Goal: Information Seeking & Learning: Learn about a topic

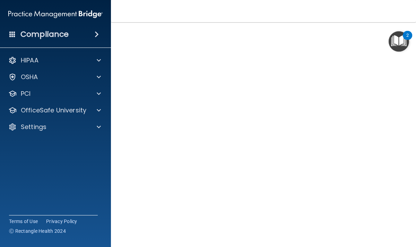
scroll to position [27, 0]
click at [99, 105] on div "OfficeSafe University" at bounding box center [55, 110] width 111 height 14
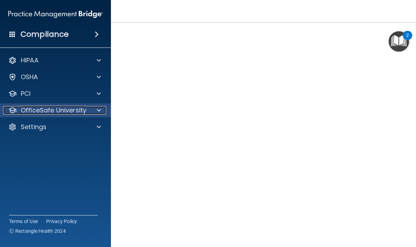
click at [100, 109] on span at bounding box center [99, 110] width 4 height 8
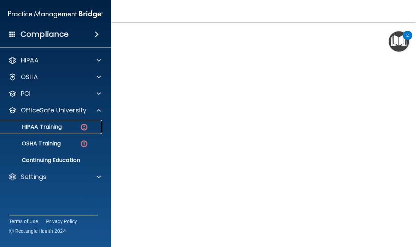
click at [62, 128] on p "HIPAA Training" at bounding box center [33, 126] width 57 height 7
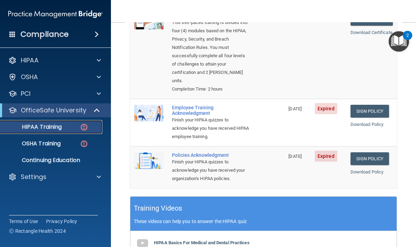
scroll to position [91, 0]
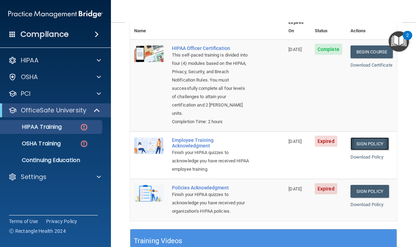
click at [369, 139] on link "Sign Policy" at bounding box center [369, 143] width 38 height 13
click at [364, 185] on link "Sign Policy" at bounding box center [369, 191] width 38 height 13
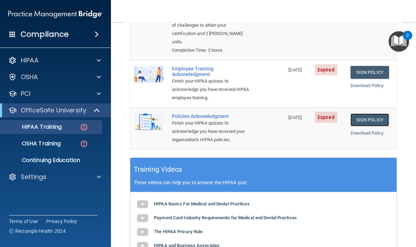
scroll to position [0, 0]
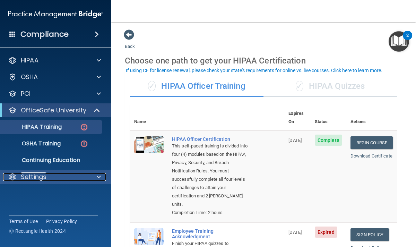
click at [45, 174] on p "Settings" at bounding box center [34, 177] width 26 height 8
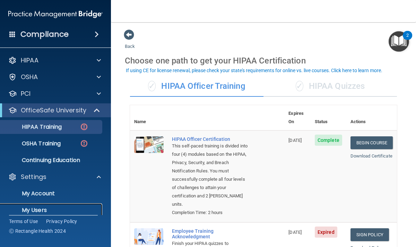
click at [40, 210] on p "My Users" at bounding box center [52, 210] width 95 height 7
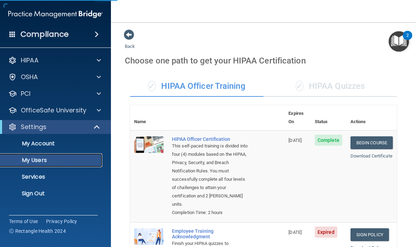
select select "20"
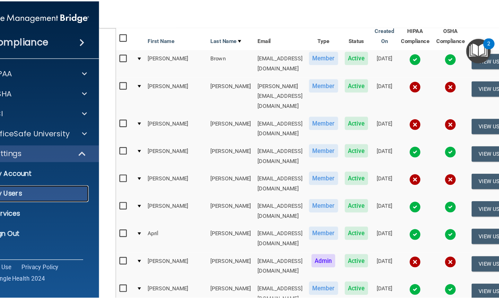
scroll to position [81, 0]
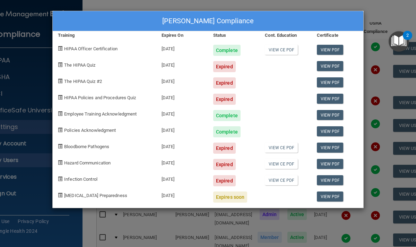
click at [391, 9] on div "Katie Johnson's Compliance Training Expires On Status Cont. Education Certifica…" at bounding box center [208, 123] width 416 height 247
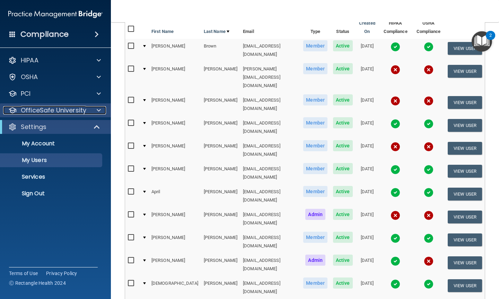
click at [100, 110] on span at bounding box center [99, 110] width 4 height 8
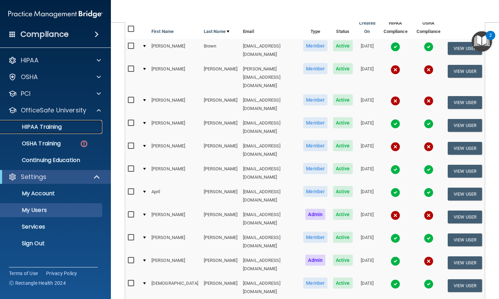
click at [58, 131] on link "HIPAA Training" at bounding box center [47, 127] width 109 height 14
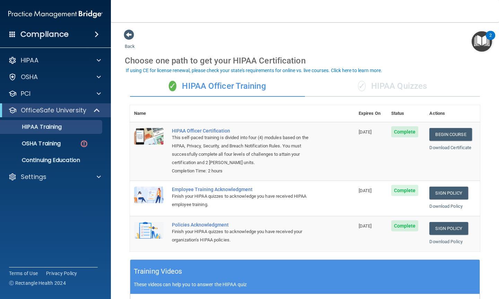
click at [384, 87] on div "✓ HIPAA Quizzes" at bounding box center [392, 86] width 175 height 21
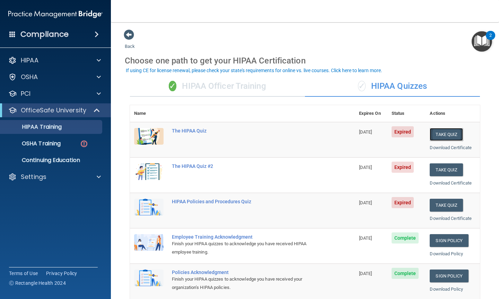
click at [416, 134] on button "Take Quiz" at bounding box center [446, 134] width 33 height 13
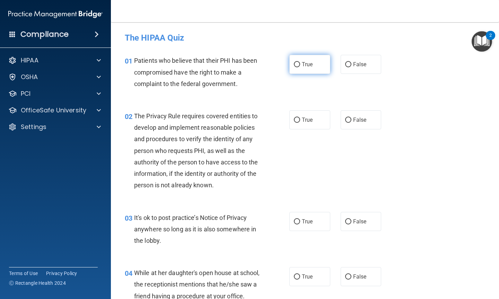
click at [297, 66] on input "True" at bounding box center [297, 64] width 6 height 5
radio input "true"
click at [297, 121] on input "True" at bounding box center [297, 120] width 6 height 5
radio input "true"
click at [297, 222] on input "True" at bounding box center [297, 221] width 6 height 5
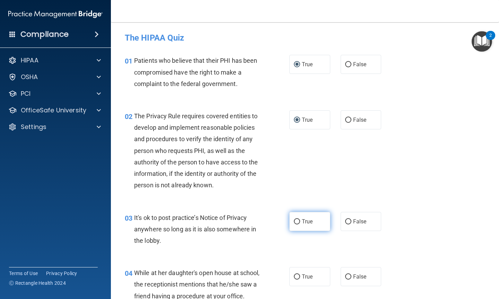
radio input "true"
click at [297, 246] on input "True" at bounding box center [297, 276] width 6 height 5
radio input "true"
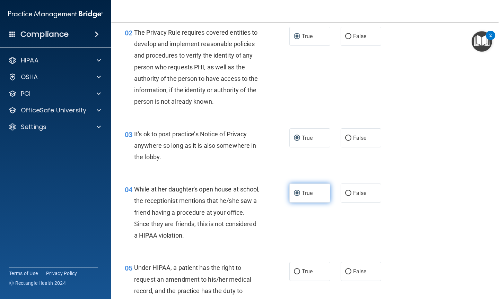
click at [297, 246] on input "True" at bounding box center [297, 271] width 6 height 5
radio input "true"
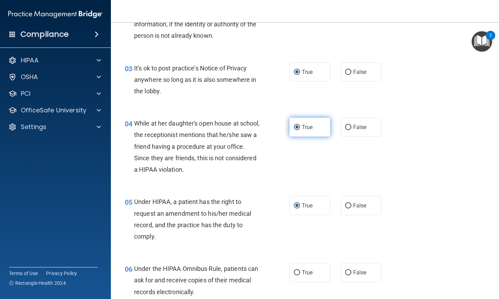
click at [297, 246] on input "True" at bounding box center [297, 272] width 6 height 5
radio input "true"
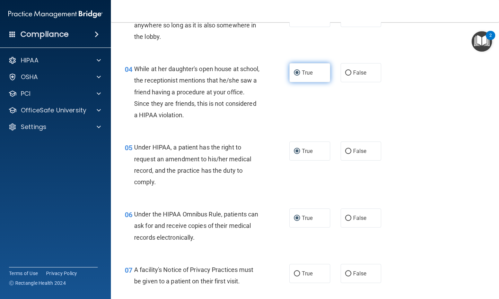
click at [297, 246] on input "True" at bounding box center [297, 273] width 6 height 5
radio input "true"
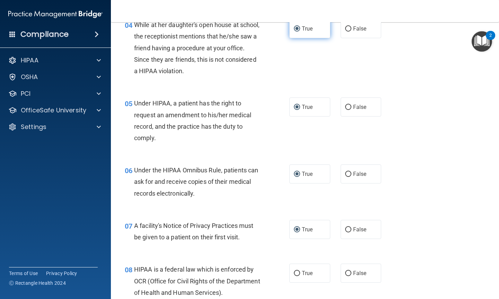
click at [297, 246] on input "True" at bounding box center [297, 273] width 6 height 5
radio input "true"
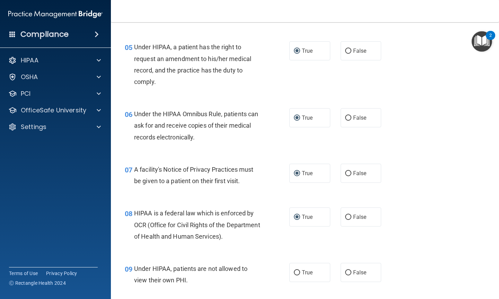
click at [297, 246] on input "True" at bounding box center [297, 272] width 6 height 5
radio input "true"
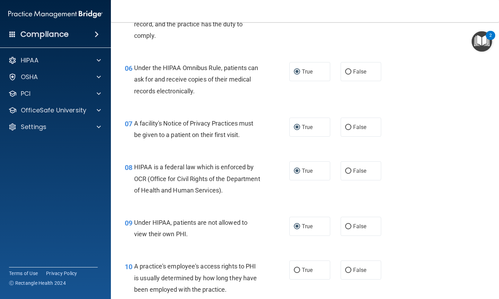
click at [297, 246] on label "True" at bounding box center [309, 269] width 41 height 19
click at [297, 246] on input "True" at bounding box center [297, 270] width 6 height 5
radio input "true"
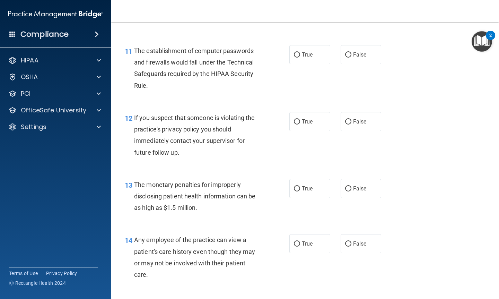
scroll to position [635, 0]
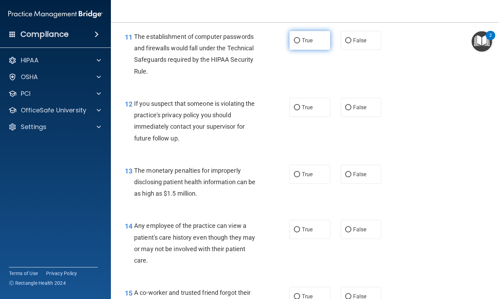
click at [298, 38] on input "True" at bounding box center [297, 40] width 6 height 5
radio input "true"
click at [298, 106] on input "True" at bounding box center [297, 107] width 6 height 5
radio input "true"
click at [298, 172] on input "True" at bounding box center [297, 174] width 6 height 5
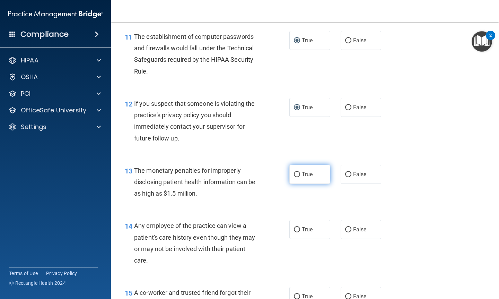
radio input "true"
click at [297, 231] on input "True" at bounding box center [297, 229] width 6 height 5
radio input "true"
click at [299, 246] on input "True" at bounding box center [297, 296] width 6 height 5
radio input "true"
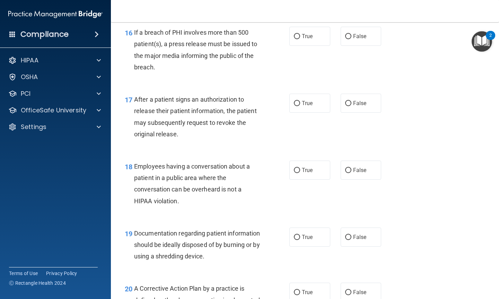
scroll to position [966, 0]
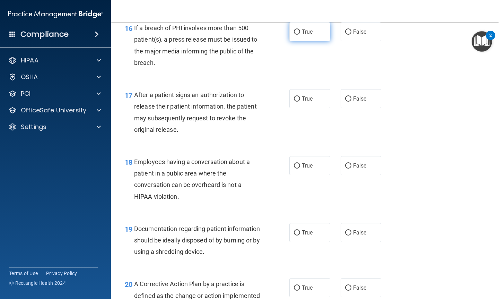
click at [297, 34] on input "True" at bounding box center [297, 31] width 6 height 5
radio input "true"
click at [298, 96] on input "True" at bounding box center [297, 98] width 6 height 5
radio input "true"
click at [297, 163] on input "True" at bounding box center [297, 165] width 6 height 5
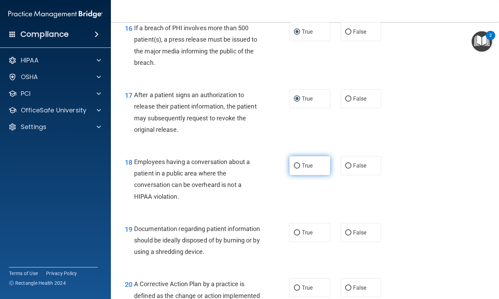
radio input "true"
click at [298, 232] on input "True" at bounding box center [297, 232] width 6 height 5
radio input "true"
click at [298, 246] on input "True" at bounding box center [297, 287] width 6 height 5
radio input "true"
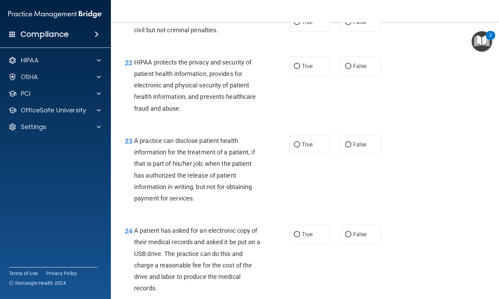
scroll to position [1300, 0]
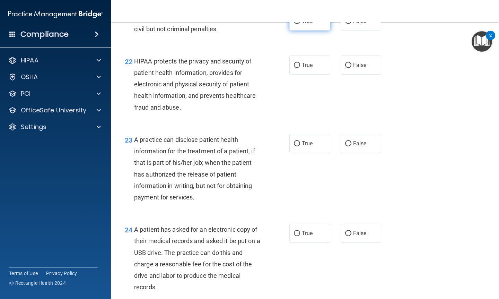
click at [299, 24] on input "True" at bounding box center [297, 21] width 6 height 5
radio input "true"
click at [297, 68] on input "True" at bounding box center [297, 65] width 6 height 5
radio input "true"
click at [297, 146] on input "True" at bounding box center [297, 143] width 6 height 5
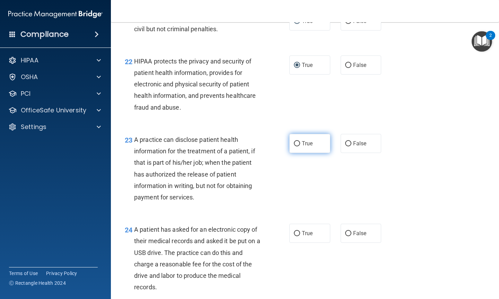
radio input "true"
click at [297, 236] on input "True" at bounding box center [297, 233] width 6 height 5
radio input "true"
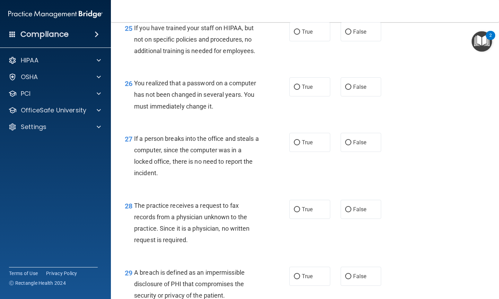
scroll to position [1591, 0]
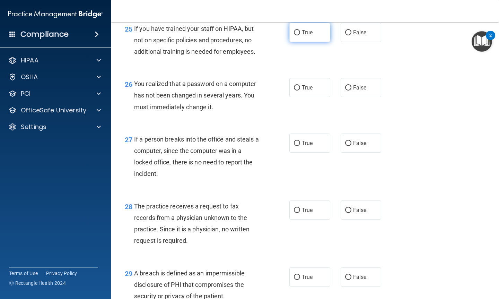
click at [298, 35] on input "True" at bounding box center [297, 32] width 6 height 5
radio input "true"
click at [298, 90] on input "True" at bounding box center [297, 87] width 6 height 5
radio input "true"
click at [297, 146] on input "True" at bounding box center [297, 143] width 6 height 5
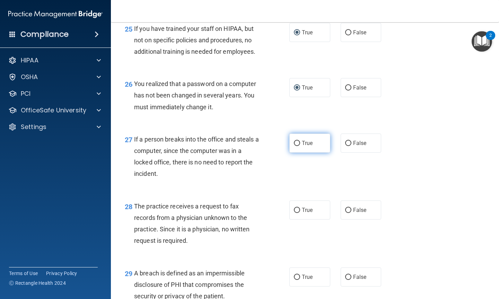
radio input "true"
click at [299, 213] on input "True" at bounding box center [297, 210] width 6 height 5
radio input "true"
click at [296, 246] on input "True" at bounding box center [297, 277] width 6 height 5
radio input "true"
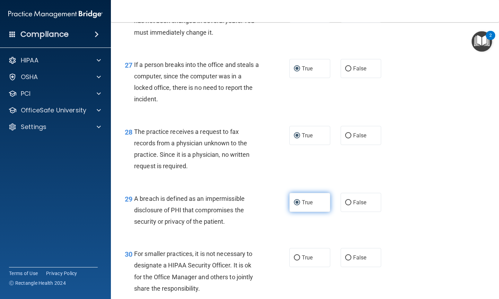
scroll to position [1729, 0]
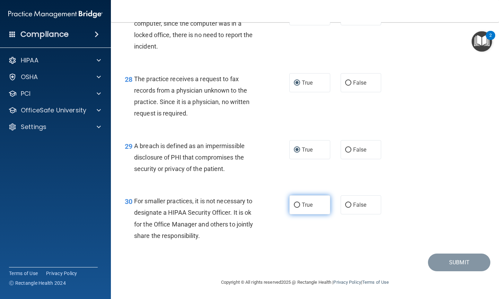
click at [298, 206] on input "True" at bounding box center [297, 204] width 6 height 5
radio input "true"
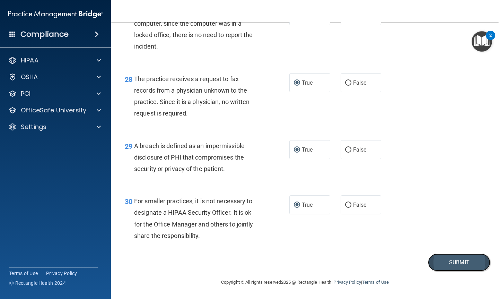
click at [416, 246] on button "Submit" at bounding box center [459, 262] width 62 height 18
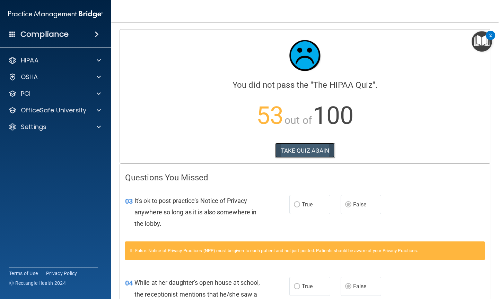
click at [314, 148] on button "TAKE QUIZ AGAIN" at bounding box center [305, 150] width 60 height 15
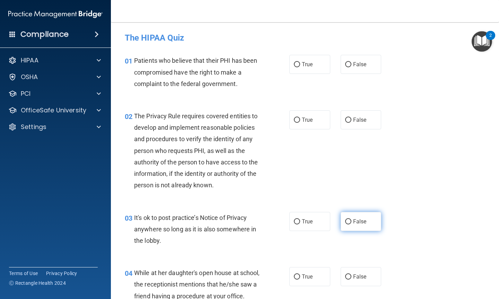
click at [348, 221] on input "False" at bounding box center [348, 221] width 6 height 5
radio input "true"
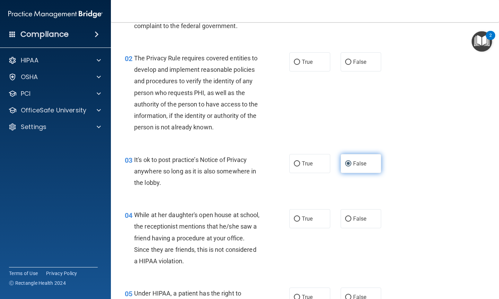
scroll to position [61, 0]
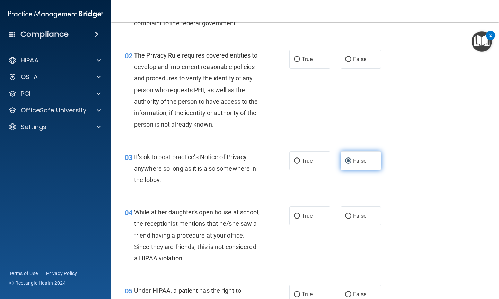
click at [348, 221] on label "False" at bounding box center [361, 215] width 41 height 19
click at [348, 219] on input "False" at bounding box center [348, 216] width 6 height 5
radio input "true"
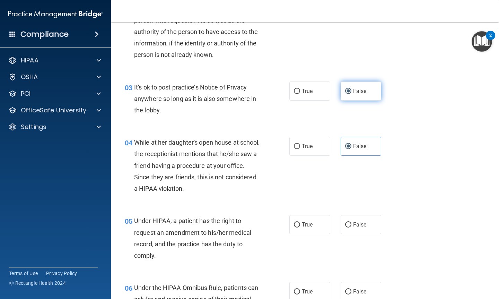
scroll to position [133, 0]
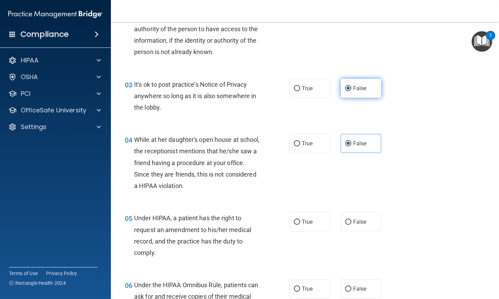
click at [348, 221] on input "False" at bounding box center [348, 221] width 6 height 5
radio input "true"
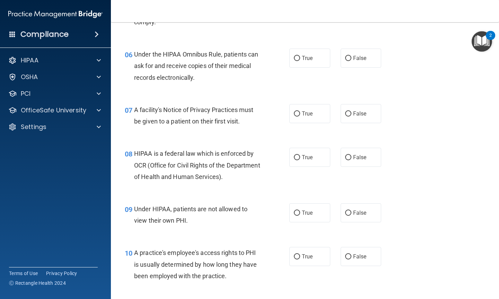
scroll to position [365, 0]
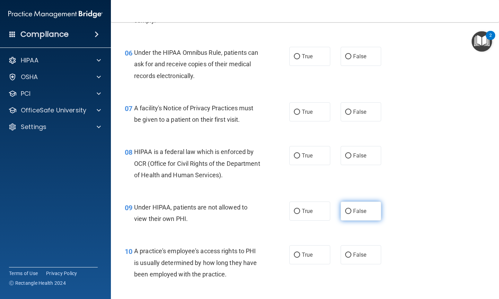
click at [348, 212] on input "False" at bounding box center [348, 211] width 6 height 5
radio input "true"
click at [350, 246] on input "False" at bounding box center [348, 254] width 6 height 5
radio input "true"
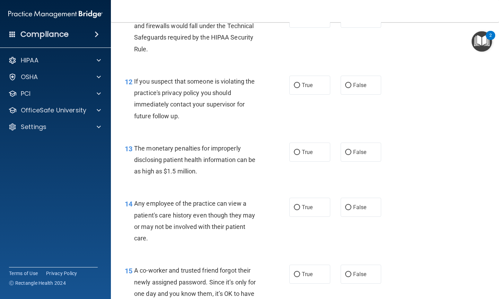
scroll to position [666, 0]
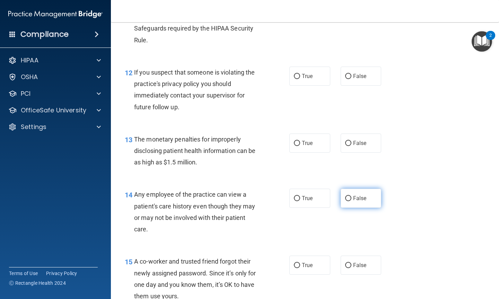
click at [348, 199] on input "False" at bounding box center [348, 198] width 6 height 5
radio input "true"
click at [348, 246] on input "False" at bounding box center [348, 265] width 6 height 5
radio input "true"
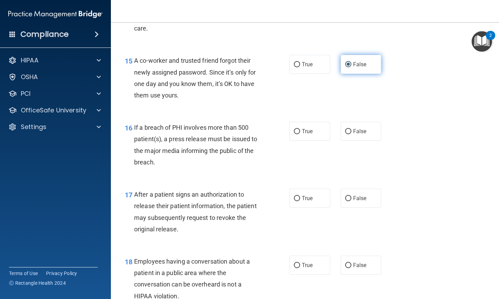
scroll to position [868, 0]
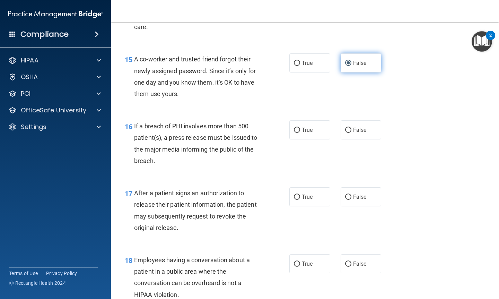
click at [348, 246] on input "False" at bounding box center [348, 263] width 6 height 5
radio input "true"
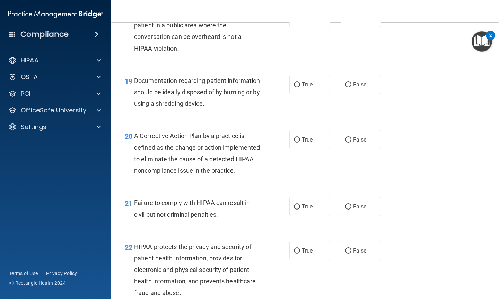
scroll to position [1115, 0]
click at [349, 209] on input "False" at bounding box center [348, 206] width 6 height 5
radio input "true"
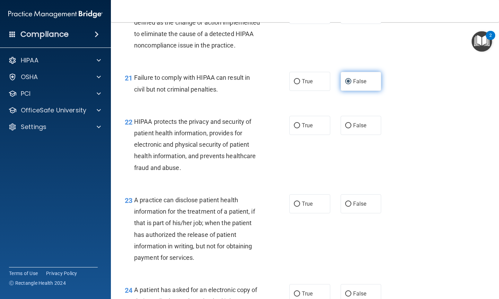
scroll to position [1254, 0]
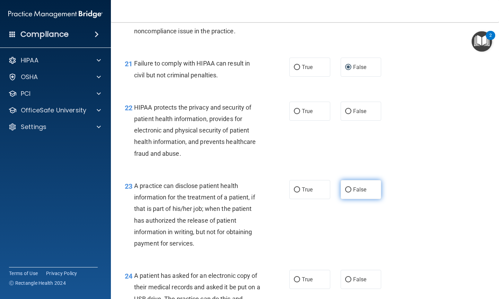
click at [349, 192] on input "False" at bounding box center [348, 189] width 6 height 5
radio input "true"
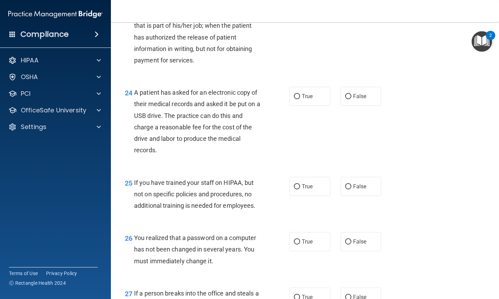
scroll to position [1441, 0]
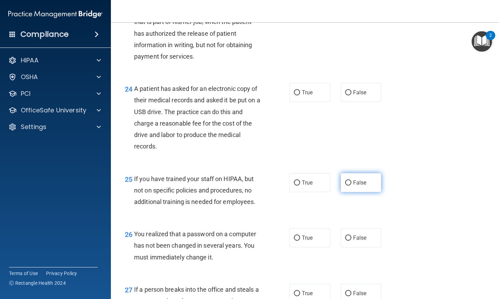
click at [349, 185] on input "False" at bounding box center [348, 182] width 6 height 5
radio input "true"
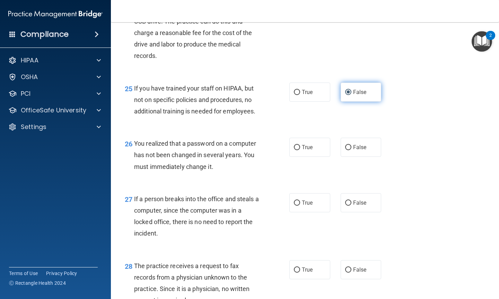
scroll to position [1545, 0]
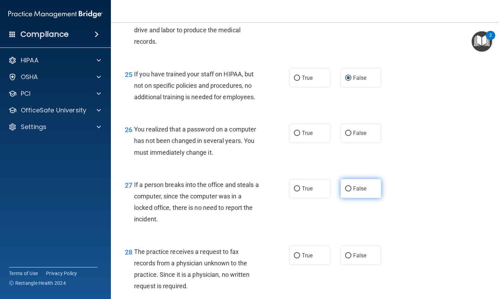
click at [349, 191] on input "False" at bounding box center [348, 188] width 6 height 5
radio input "true"
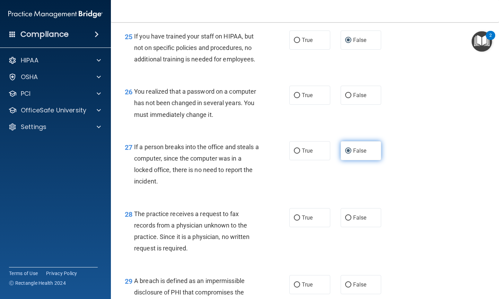
scroll to position [1609, 0]
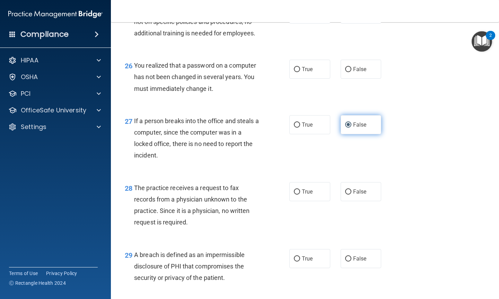
click at [349, 199] on label "False" at bounding box center [361, 191] width 41 height 19
click at [349, 194] on input "False" at bounding box center [348, 191] width 6 height 5
radio input "true"
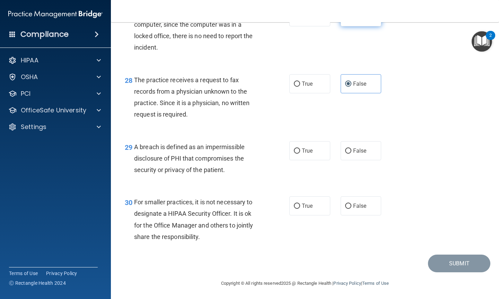
scroll to position [1729, 0]
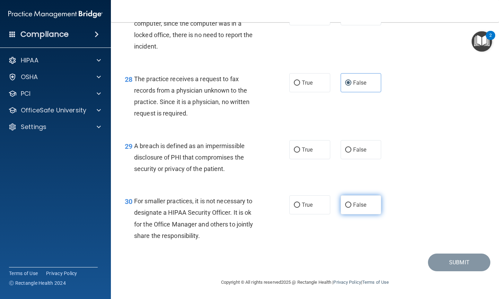
click at [348, 203] on input "False" at bounding box center [348, 204] width 6 height 5
radio input "true"
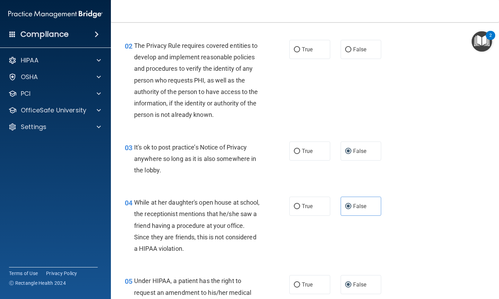
scroll to position [0, 0]
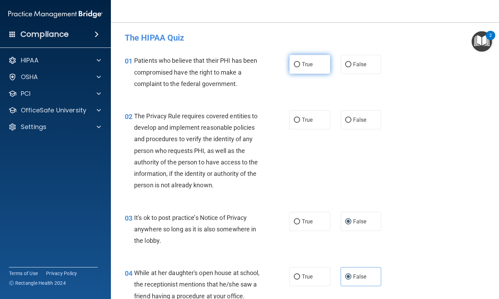
click at [297, 62] on input "True" at bounding box center [297, 64] width 6 height 5
radio input "true"
click at [298, 119] on input "True" at bounding box center [297, 120] width 6 height 5
radio input "true"
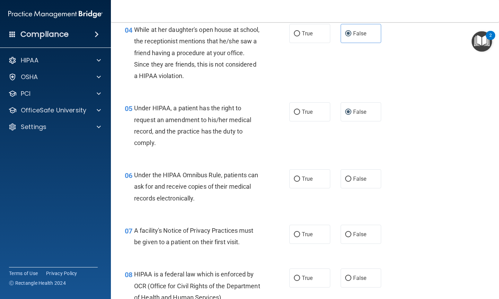
scroll to position [245, 0]
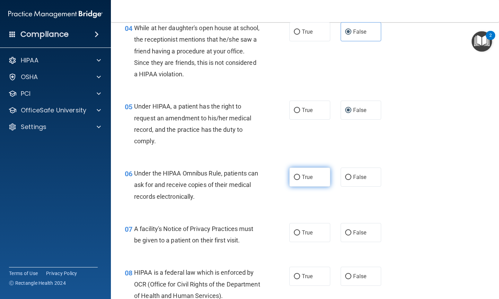
click at [298, 181] on label "True" at bounding box center [309, 176] width 41 height 19
click at [298, 180] on input "True" at bounding box center [297, 177] width 6 height 5
radio input "true"
click at [300, 234] on input "True" at bounding box center [297, 232] width 6 height 5
radio input "true"
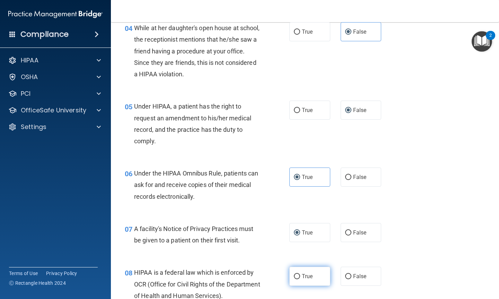
click at [298, 246] on input "True" at bounding box center [297, 276] width 6 height 5
radio input "true"
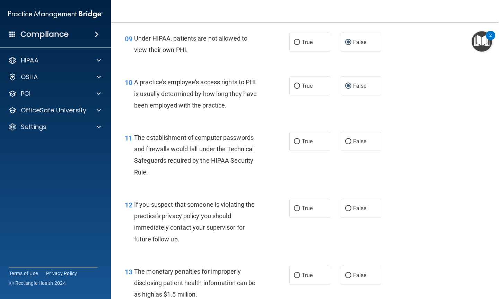
scroll to position [535, 0]
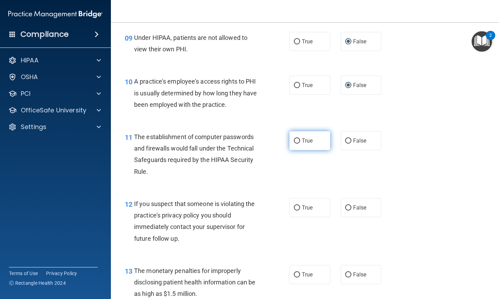
click at [298, 143] on input "True" at bounding box center [297, 140] width 6 height 5
radio input "true"
click at [297, 207] on input "True" at bounding box center [297, 207] width 6 height 5
radio input "true"
click at [298, 246] on input "True" at bounding box center [297, 274] width 6 height 5
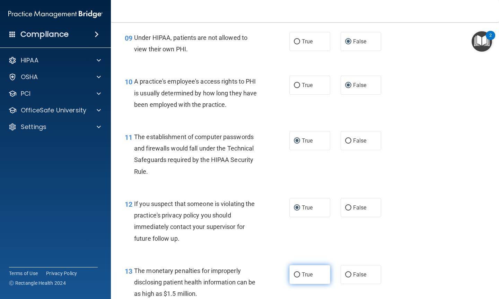
radio input "true"
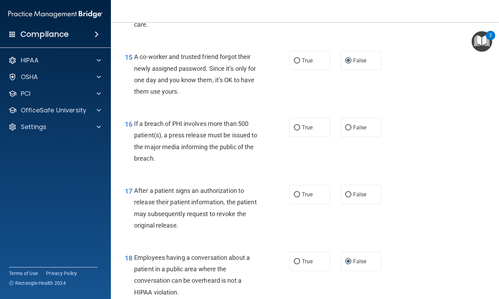
scroll to position [879, 0]
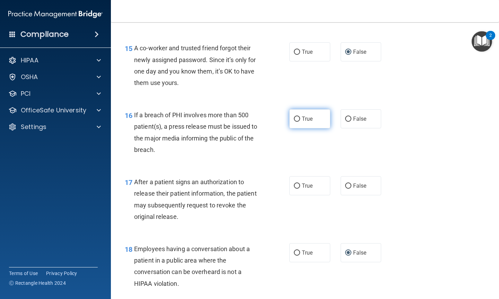
click at [302, 120] on span "True" at bounding box center [307, 118] width 11 height 7
click at [300, 120] on input "True" at bounding box center [297, 118] width 6 height 5
radio input "true"
click at [298, 185] on input "True" at bounding box center [297, 185] width 6 height 5
radio input "true"
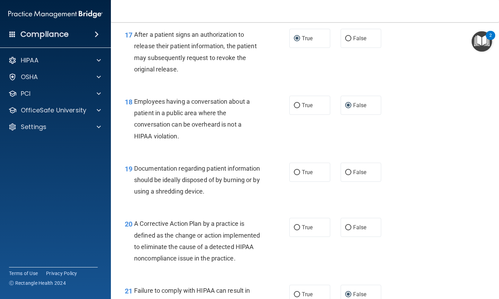
scroll to position [1028, 0]
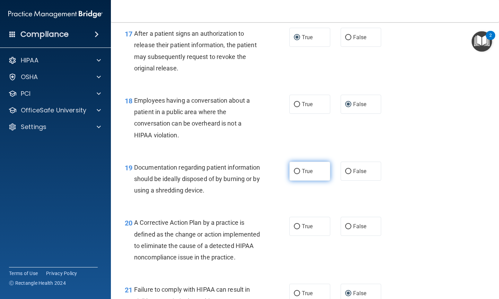
click at [294, 174] on input "True" at bounding box center [297, 171] width 6 height 5
radio input "true"
click at [308, 226] on span "True" at bounding box center [307, 226] width 11 height 7
click at [300, 226] on input "True" at bounding box center [297, 226] width 6 height 5
radio input "true"
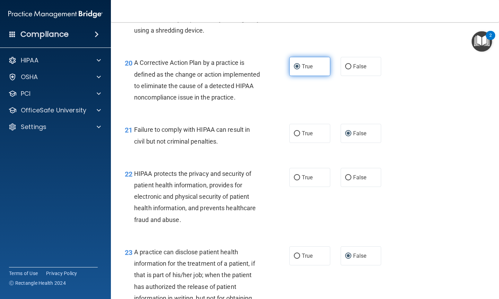
scroll to position [1189, 0]
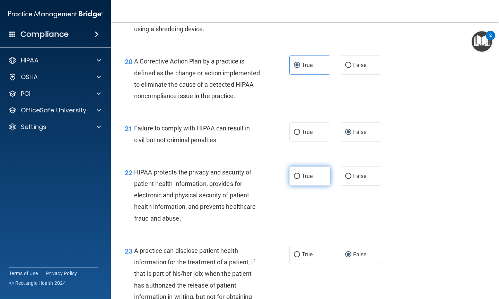
click at [301, 185] on label "True" at bounding box center [309, 175] width 41 height 19
click at [300, 179] on input "True" at bounding box center [297, 176] width 6 height 5
radio input "true"
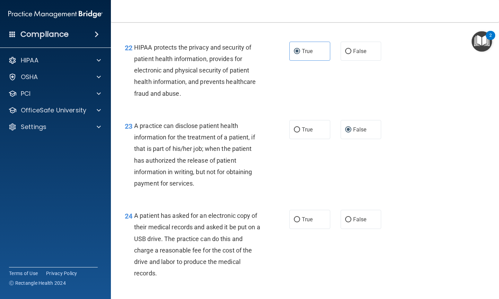
scroll to position [1314, 0]
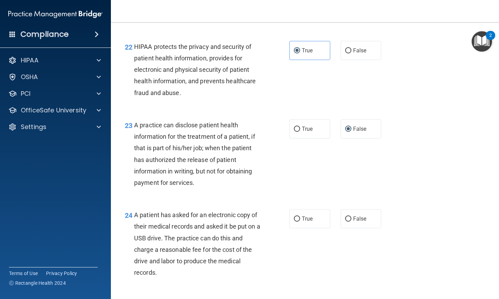
click at [311, 228] on label "True" at bounding box center [309, 218] width 41 height 19
click at [300, 222] on input "True" at bounding box center [297, 218] width 6 height 5
radio input "true"
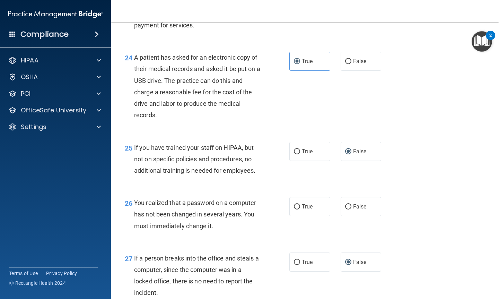
scroll to position [1478, 0]
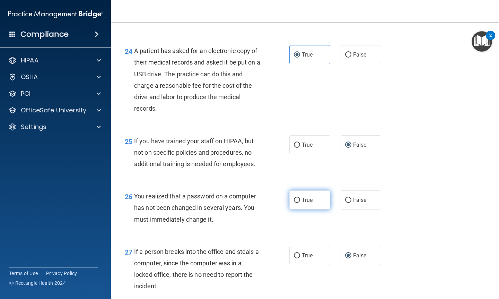
click at [306, 209] on label "True" at bounding box center [309, 199] width 41 height 19
click at [300, 203] on input "True" at bounding box center [297, 200] width 6 height 5
radio input "true"
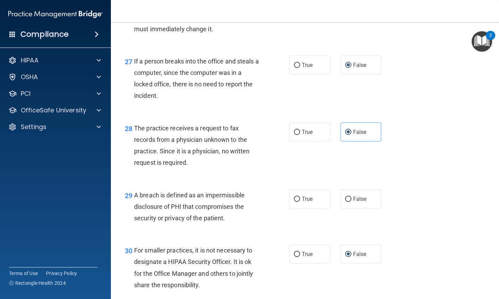
scroll to position [1683, 0]
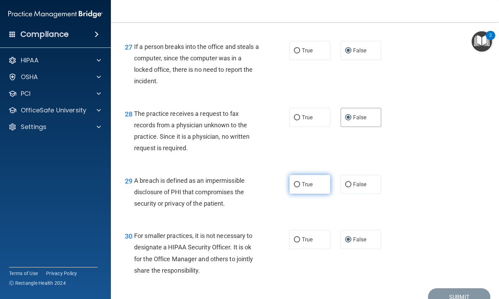
click at [296, 187] on input "True" at bounding box center [297, 184] width 6 height 5
radio input "true"
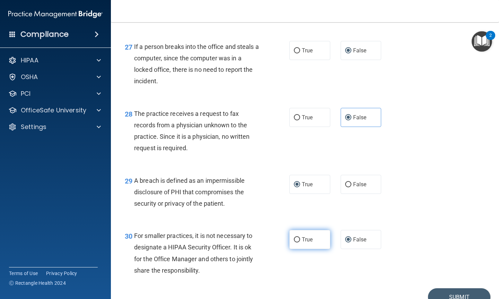
click at [297, 242] on input "True" at bounding box center [297, 239] width 6 height 5
radio input "true"
radio input "false"
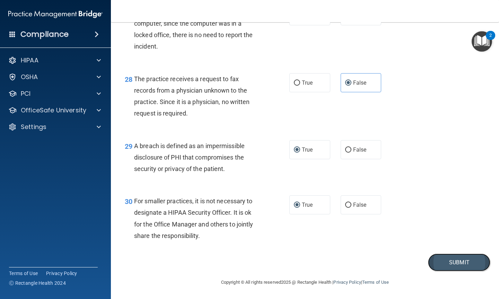
click at [416, 246] on button "Submit" at bounding box center [459, 262] width 62 height 18
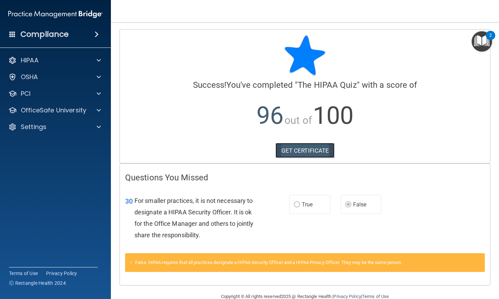
click at [308, 150] on link "GET CERTIFICATE" at bounding box center [305, 150] width 59 height 15
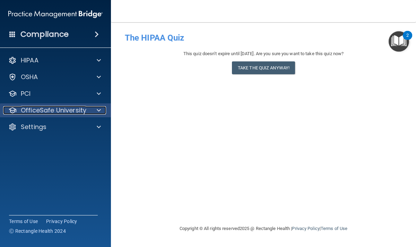
click at [52, 113] on p "OfficeSafe University" at bounding box center [54, 110] width 66 height 8
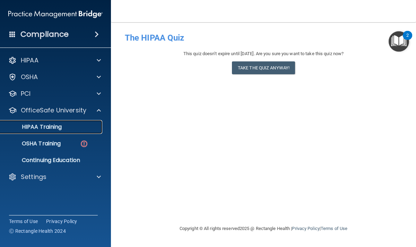
click at [57, 128] on p "HIPAA Training" at bounding box center [33, 126] width 57 height 7
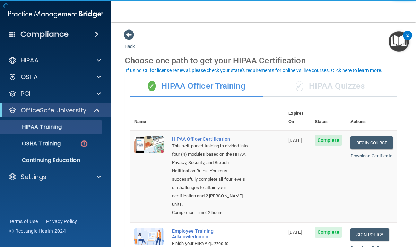
click at [331, 85] on div "✓ HIPAA Quizzes" at bounding box center [329, 86] width 133 height 21
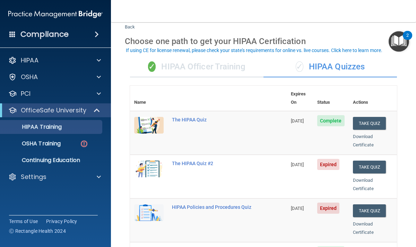
scroll to position [21, 0]
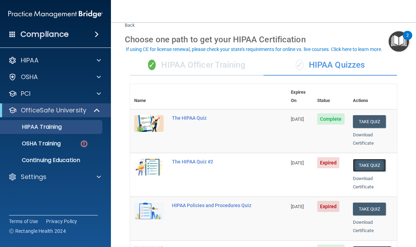
click at [372, 159] on button "Take Quiz" at bounding box center [369, 165] width 33 height 13
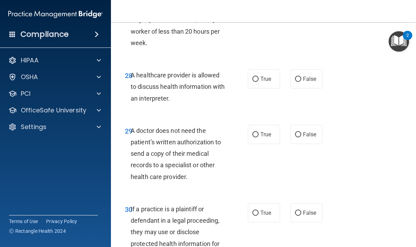
scroll to position [2196, 0]
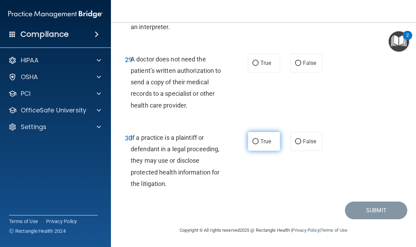
click at [257, 140] on input "True" at bounding box center [255, 141] width 6 height 5
radio input "true"
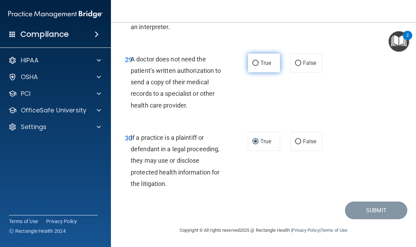
click at [258, 65] on input "True" at bounding box center [255, 63] width 6 height 5
radio input "true"
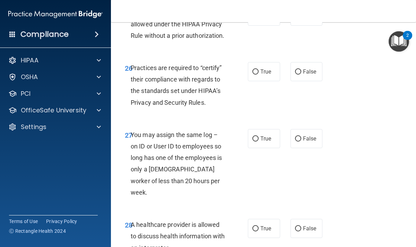
scroll to position [1961, 0]
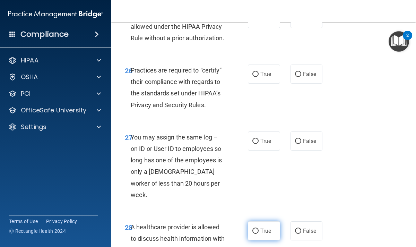
click at [258, 238] on label "True" at bounding box center [264, 230] width 32 height 19
click at [258, 234] on input "True" at bounding box center [255, 230] width 6 height 5
radio input "true"
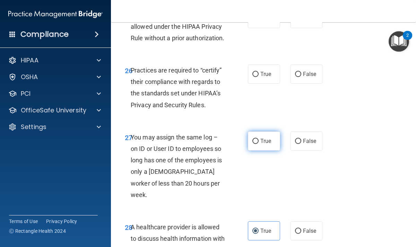
click at [262, 150] on label "True" at bounding box center [264, 140] width 32 height 19
click at [259, 144] on input "True" at bounding box center [255, 141] width 6 height 5
radio input "true"
click at [263, 77] on span "True" at bounding box center [265, 74] width 11 height 7
click at [259, 77] on input "True" at bounding box center [255, 74] width 6 height 5
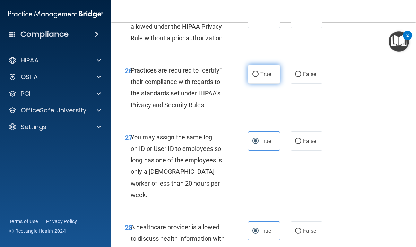
radio input "true"
click at [264, 22] on span "True" at bounding box center [265, 18] width 11 height 7
click at [259, 21] on input "True" at bounding box center [255, 18] width 6 height 5
radio input "true"
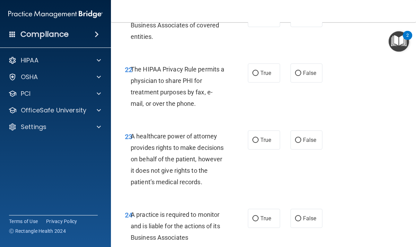
scroll to position [1706, 0]
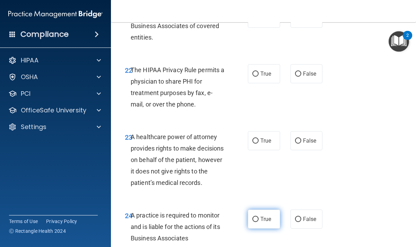
click at [255, 222] on input "True" at bounding box center [255, 219] width 6 height 5
radio input "true"
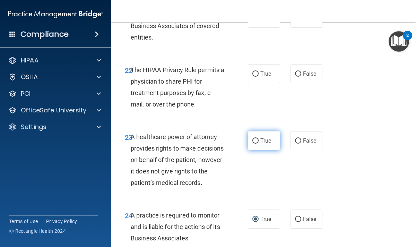
click at [259, 150] on label "True" at bounding box center [264, 140] width 32 height 19
click at [259, 144] on input "True" at bounding box center [255, 140] width 6 height 5
radio input "true"
click at [262, 77] on span "True" at bounding box center [265, 73] width 11 height 7
click at [259, 77] on input "True" at bounding box center [255, 73] width 6 height 5
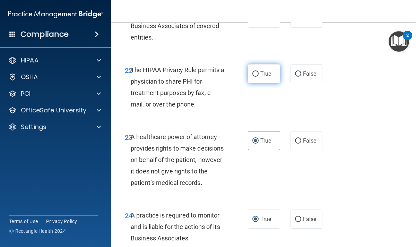
radio input "true"
click at [263, 21] on span "True" at bounding box center [265, 18] width 11 height 7
click at [259, 21] on input "True" at bounding box center [255, 18] width 6 height 5
radio input "true"
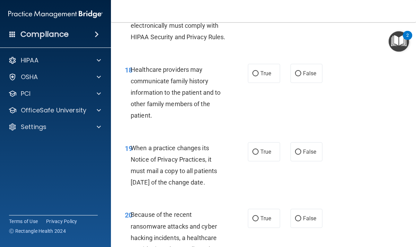
scroll to position [1403, 0]
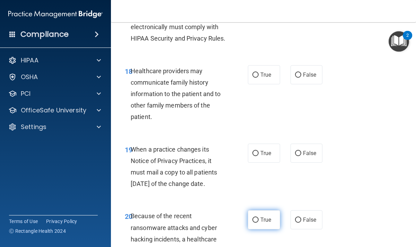
click at [262, 223] on span "True" at bounding box center [265, 219] width 11 height 7
click at [259, 223] on input "True" at bounding box center [255, 219] width 6 height 5
radio input "true"
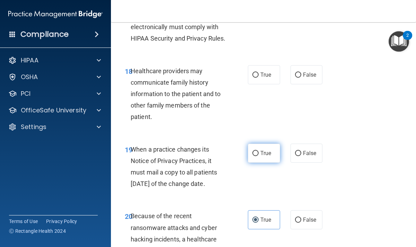
click at [261, 163] on label "True" at bounding box center [264, 153] width 32 height 19
click at [259, 156] on input "True" at bounding box center [255, 153] width 6 height 5
radio input "true"
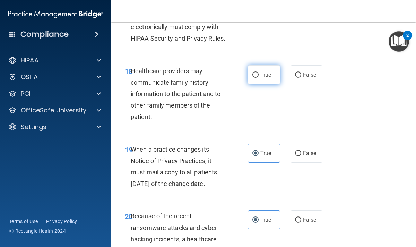
click at [262, 78] on span "True" at bounding box center [265, 74] width 11 height 7
click at [259, 78] on input "True" at bounding box center [255, 74] width 6 height 5
radio input "true"
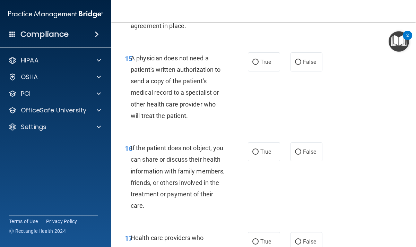
scroll to position [1155, 0]
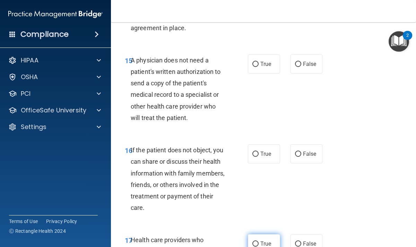
click at [267, 238] on label "True" at bounding box center [264, 243] width 32 height 19
click at [259, 241] on input "True" at bounding box center [255, 243] width 6 height 5
radio input "true"
click at [267, 147] on label "True" at bounding box center [264, 153] width 32 height 19
click at [259, 151] on input "True" at bounding box center [255, 153] width 6 height 5
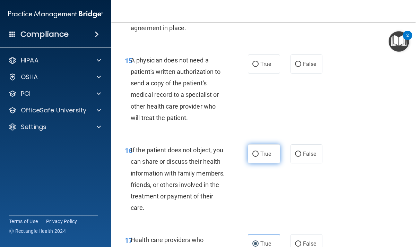
radio input "true"
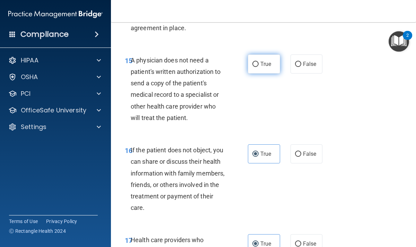
click at [261, 67] on label "True" at bounding box center [264, 63] width 32 height 19
click at [259, 67] on input "True" at bounding box center [255, 64] width 6 height 5
radio input "true"
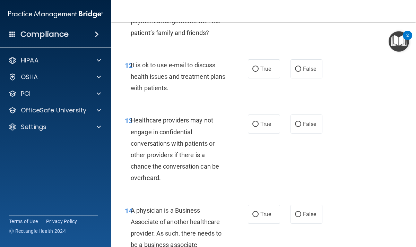
scroll to position [924, 0]
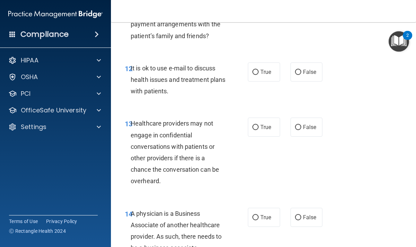
click at [261, 67] on label "True" at bounding box center [264, 71] width 32 height 19
click at [259, 70] on input "True" at bounding box center [255, 72] width 6 height 5
radio input "true"
click at [260, 129] on label "True" at bounding box center [264, 127] width 32 height 19
click at [259, 129] on input "True" at bounding box center [255, 127] width 6 height 5
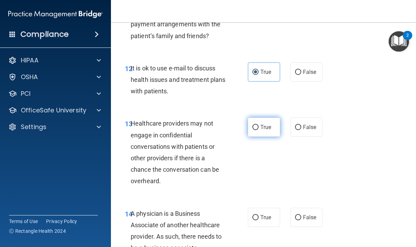
radio input "true"
click at [262, 214] on span "True" at bounding box center [265, 217] width 11 height 7
click at [259, 215] on input "True" at bounding box center [255, 217] width 6 height 5
radio input "true"
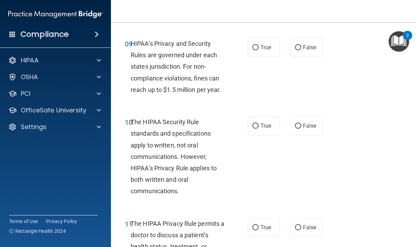
scroll to position [687, 0]
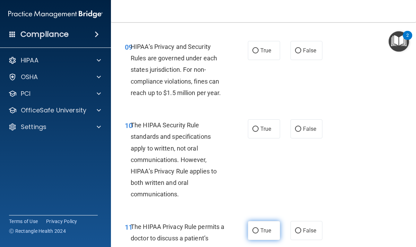
click at [263, 227] on span "True" at bounding box center [265, 230] width 11 height 7
click at [259, 228] on input "True" at bounding box center [255, 230] width 6 height 5
radio input "true"
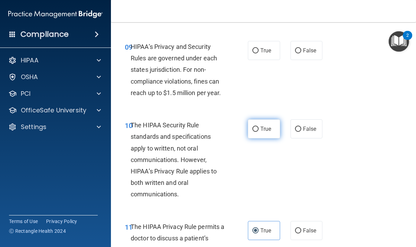
click at [260, 130] on span "True" at bounding box center [265, 128] width 11 height 7
click at [259, 130] on input "True" at bounding box center [255, 129] width 6 height 5
radio input "true"
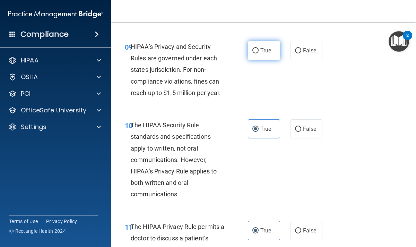
click at [259, 49] on label "True" at bounding box center [264, 50] width 32 height 19
click at [259, 49] on input "True" at bounding box center [255, 50] width 6 height 5
radio input "true"
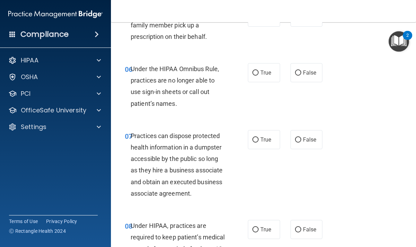
scroll to position [435, 0]
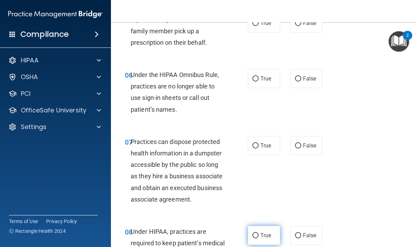
click at [259, 232] on label "True" at bounding box center [264, 235] width 32 height 19
click at [259, 233] on input "True" at bounding box center [255, 235] width 6 height 5
radio input "true"
click at [257, 147] on input "True" at bounding box center [255, 145] width 6 height 5
radio input "true"
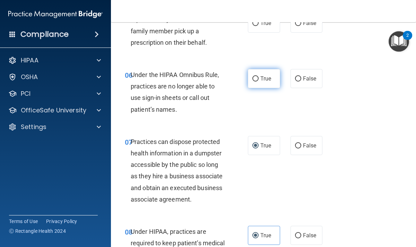
click at [255, 78] on input "True" at bounding box center [255, 78] width 6 height 5
radio input "true"
click at [257, 29] on label "True" at bounding box center [264, 23] width 32 height 19
click at [257, 26] on input "True" at bounding box center [255, 23] width 6 height 5
radio input "true"
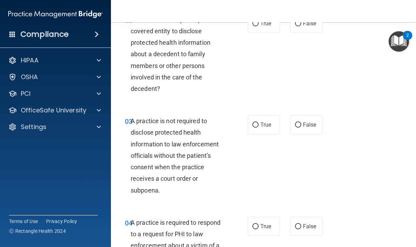
scroll to position [133, 0]
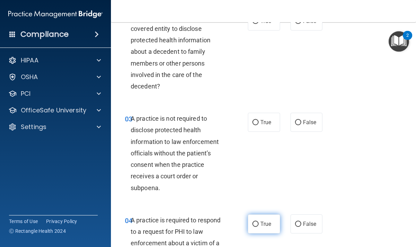
click at [262, 224] on span "True" at bounding box center [265, 223] width 11 height 7
click at [259, 224] on input "True" at bounding box center [255, 224] width 6 height 5
radio input "true"
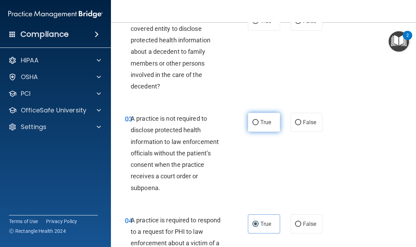
click at [265, 125] on span "True" at bounding box center [265, 122] width 11 height 7
click at [259, 125] on input "True" at bounding box center [255, 122] width 6 height 5
radio input "true"
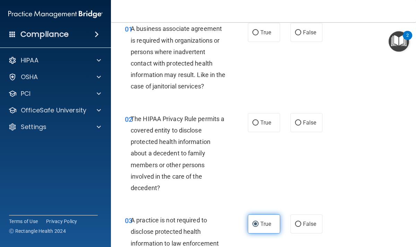
scroll to position [26, 0]
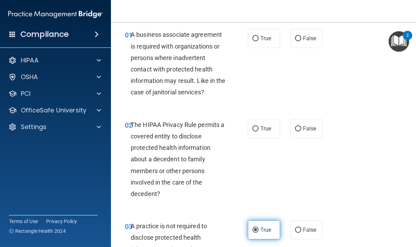
click at [265, 129] on span "True" at bounding box center [265, 128] width 11 height 7
click at [259, 129] on input "True" at bounding box center [255, 128] width 6 height 5
radio input "true"
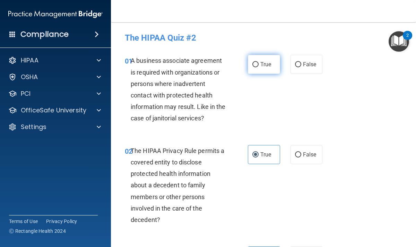
click at [261, 64] on span "True" at bounding box center [265, 64] width 11 height 7
click at [259, 64] on input "True" at bounding box center [255, 64] width 6 height 5
radio input "true"
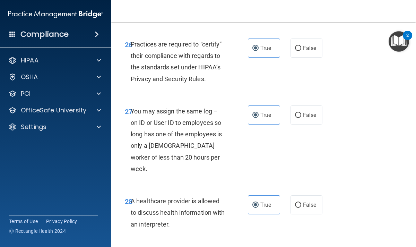
scroll to position [2196, 0]
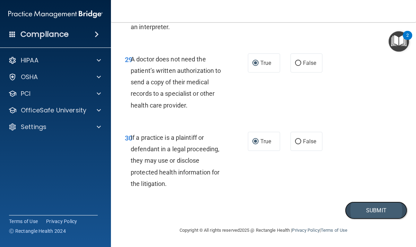
click at [372, 211] on button "Submit" at bounding box center [376, 210] width 62 height 18
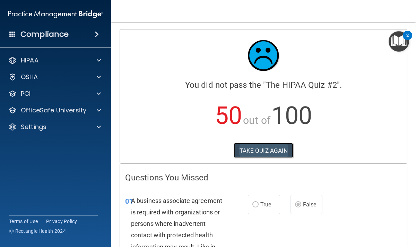
click at [275, 148] on button "TAKE QUIZ AGAIN" at bounding box center [264, 150] width 60 height 15
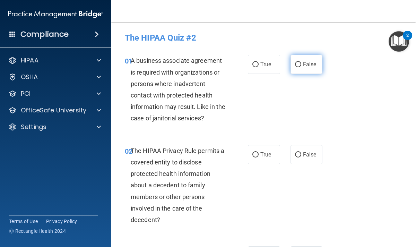
click at [298, 63] on input "False" at bounding box center [298, 64] width 6 height 5
radio input "true"
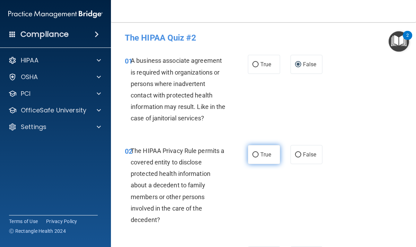
click at [255, 153] on input "True" at bounding box center [255, 154] width 6 height 5
radio input "true"
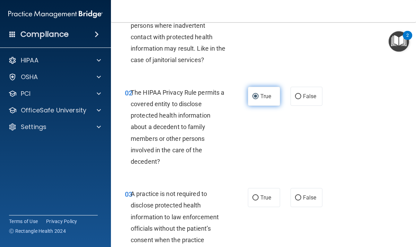
scroll to position [93, 0]
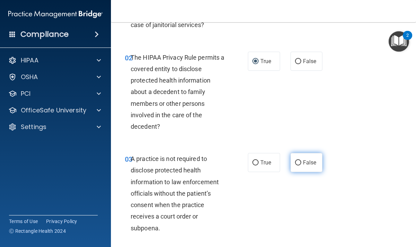
click at [300, 167] on label "False" at bounding box center [306, 162] width 32 height 19
click at [300, 165] on input "False" at bounding box center [298, 162] width 6 height 5
radio input "true"
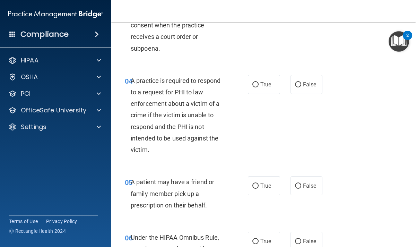
scroll to position [277, 0]
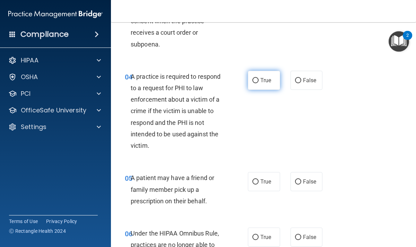
click at [272, 84] on label "True" at bounding box center [264, 80] width 32 height 19
click at [259, 83] on input "True" at bounding box center [255, 80] width 6 height 5
radio input "true"
click at [264, 177] on label "True" at bounding box center [264, 181] width 32 height 19
click at [259, 179] on input "True" at bounding box center [255, 181] width 6 height 5
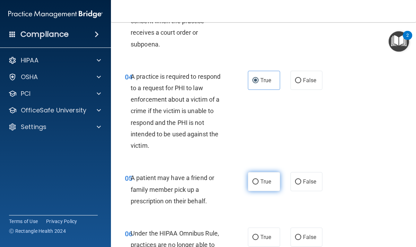
radio input "true"
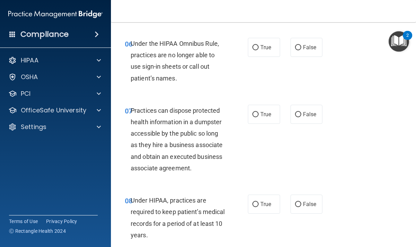
scroll to position [468, 0]
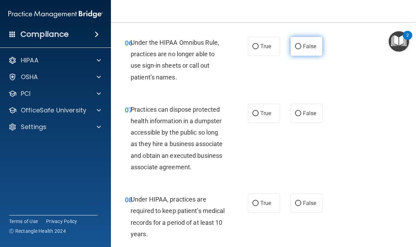
click at [309, 45] on span "False" at bounding box center [310, 46] width 14 height 7
click at [301, 45] on input "False" at bounding box center [298, 46] width 6 height 5
radio input "true"
click at [303, 110] on span "False" at bounding box center [310, 113] width 14 height 7
click at [301, 111] on input "False" at bounding box center [298, 113] width 6 height 5
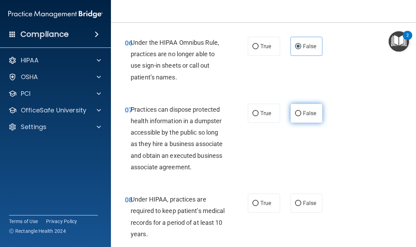
radio input "true"
click at [301, 202] on label "False" at bounding box center [306, 202] width 32 height 19
click at [301, 202] on input "False" at bounding box center [298, 203] width 6 height 5
radio input "true"
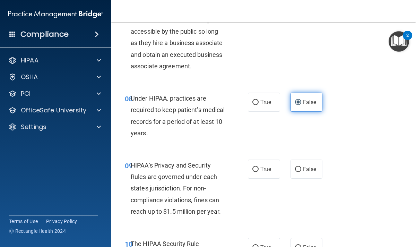
scroll to position [569, 0]
click at [304, 166] on span "False" at bounding box center [310, 168] width 14 height 7
click at [301, 166] on input "False" at bounding box center [298, 168] width 6 height 5
radio input "true"
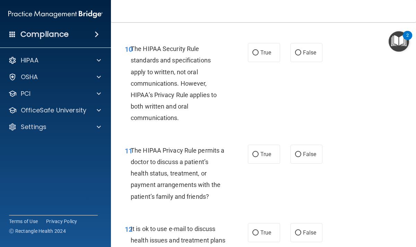
scroll to position [764, 0]
click at [270, 58] on label "True" at bounding box center [264, 52] width 32 height 19
click at [259, 55] on input "True" at bounding box center [255, 52] width 6 height 5
radio input "true"
click at [265, 155] on span "True" at bounding box center [265, 153] width 11 height 7
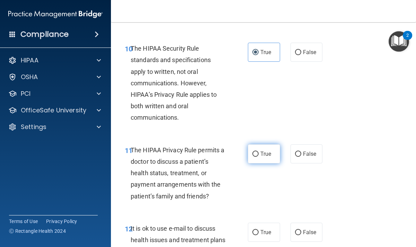
click at [259, 155] on input "True" at bounding box center [255, 153] width 6 height 5
radio input "true"
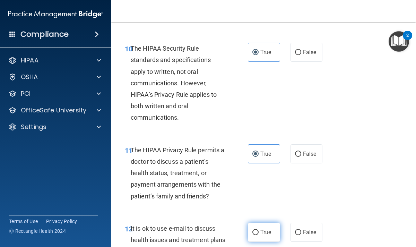
click at [262, 233] on span "True" at bounding box center [265, 232] width 11 height 7
click at [259, 233] on input "True" at bounding box center [255, 232] width 6 height 5
radio input "true"
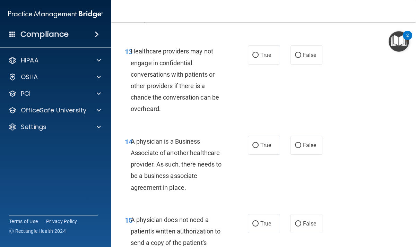
scroll to position [998, 0]
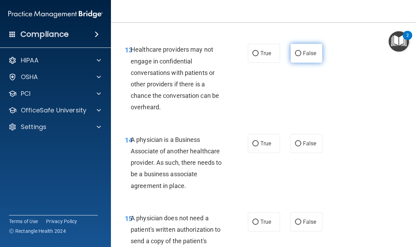
click at [304, 56] on span "False" at bounding box center [310, 53] width 14 height 7
click at [301, 56] on input "False" at bounding box center [298, 53] width 6 height 5
radio input "true"
click at [305, 142] on span "False" at bounding box center [310, 143] width 14 height 7
click at [301, 142] on input "False" at bounding box center [298, 143] width 6 height 5
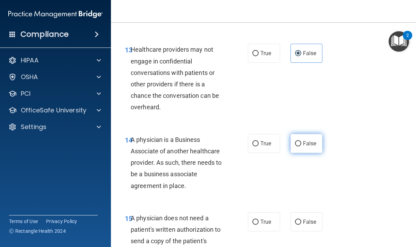
radio input "true"
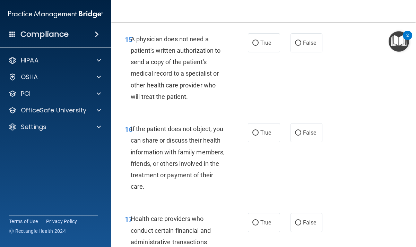
scroll to position [1177, 0]
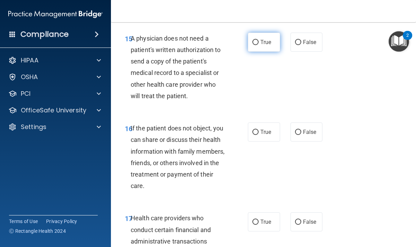
click at [270, 42] on span "True" at bounding box center [265, 42] width 11 height 7
click at [259, 42] on input "True" at bounding box center [255, 42] width 6 height 5
radio input "true"
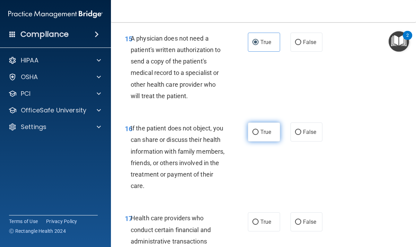
click at [262, 133] on span "True" at bounding box center [265, 132] width 11 height 7
click at [259, 133] on input "True" at bounding box center [255, 132] width 6 height 5
radio input "true"
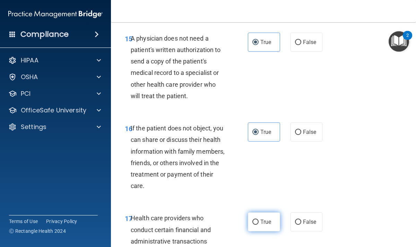
click at [260, 219] on span "True" at bounding box center [265, 221] width 11 height 7
click at [259, 219] on input "True" at bounding box center [255, 221] width 6 height 5
radio input "true"
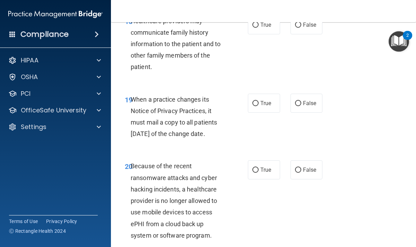
scroll to position [1453, 0]
click at [305, 28] on span "False" at bounding box center [310, 24] width 14 height 7
click at [301, 27] on input "False" at bounding box center [298, 24] width 6 height 5
radio input "true"
click at [305, 106] on span "False" at bounding box center [310, 102] width 14 height 7
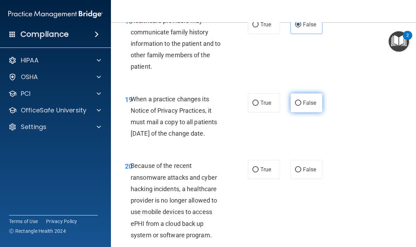
click at [301, 106] on input "False" at bounding box center [298, 103] width 6 height 5
radio input "true"
click at [303, 173] on span "False" at bounding box center [310, 169] width 14 height 7
click at [301, 172] on input "False" at bounding box center [298, 169] width 6 height 5
radio input "true"
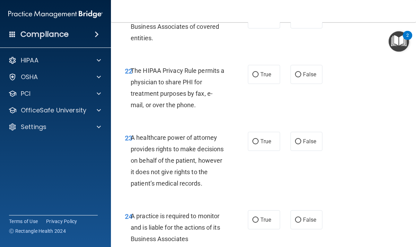
scroll to position [1705, 0]
click at [274, 28] on label "True" at bounding box center [264, 18] width 32 height 19
click at [259, 21] on input "True" at bounding box center [255, 18] width 6 height 5
radio input "true"
click at [262, 84] on label "True" at bounding box center [264, 73] width 32 height 19
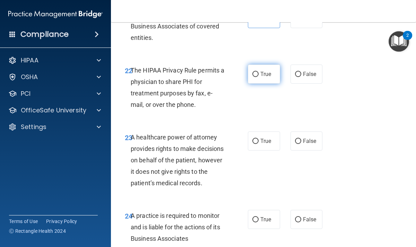
click at [259, 77] on input "True" at bounding box center [255, 74] width 6 height 5
radio input "true"
click at [297, 150] on label "False" at bounding box center [306, 140] width 32 height 19
click at [297, 144] on input "False" at bounding box center [298, 141] width 6 height 5
radio input "true"
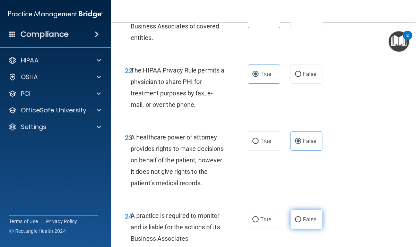
click at [302, 229] on label "False" at bounding box center [306, 219] width 32 height 19
click at [301, 222] on input "False" at bounding box center [298, 219] width 6 height 5
radio input "true"
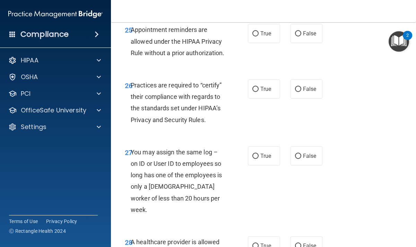
scroll to position [1954, 0]
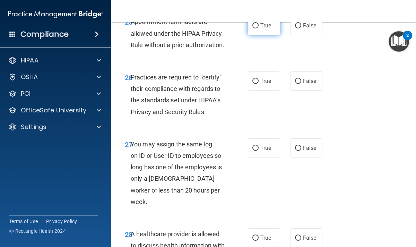
click at [267, 35] on label "True" at bounding box center [264, 25] width 32 height 19
click at [259, 28] on input "True" at bounding box center [255, 25] width 6 height 5
radio input "true"
click at [298, 84] on input "False" at bounding box center [298, 81] width 6 height 5
radio input "true"
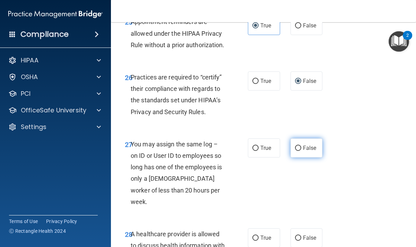
click at [304, 151] on span "False" at bounding box center [310, 148] width 14 height 7
click at [301, 151] on input "False" at bounding box center [298, 148] width 6 height 5
radio input "true"
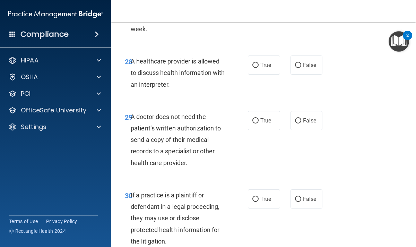
scroll to position [2134, 0]
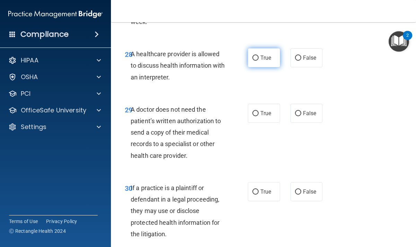
click at [268, 64] on label "True" at bounding box center [264, 57] width 32 height 19
click at [259, 61] on input "True" at bounding box center [255, 57] width 6 height 5
radio input "true"
click at [259, 123] on label "True" at bounding box center [264, 113] width 32 height 19
click at [259, 116] on input "True" at bounding box center [255, 113] width 6 height 5
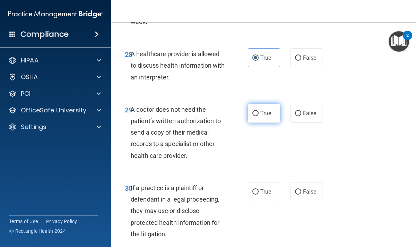
radio input "true"
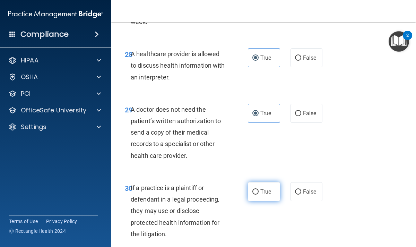
click at [260, 198] on label "True" at bounding box center [264, 191] width 32 height 19
click at [259, 194] on input "True" at bounding box center [255, 191] width 6 height 5
radio input "true"
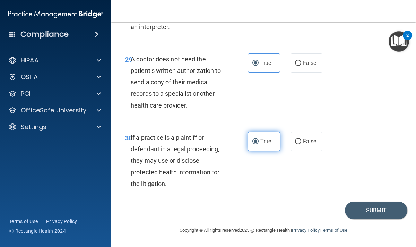
scroll to position [2196, 0]
click at [363, 216] on button "Submit" at bounding box center [376, 210] width 62 height 18
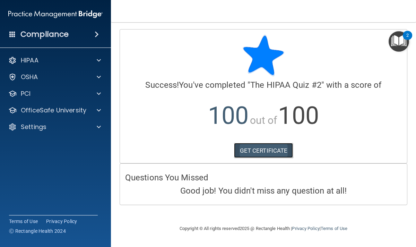
click at [264, 154] on link "GET CERTIFICATE" at bounding box center [263, 150] width 59 height 15
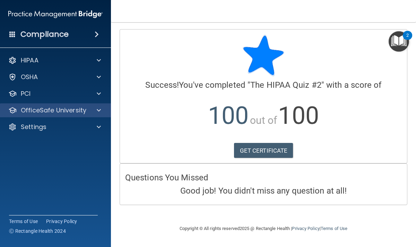
click at [93, 116] on div "OfficeSafe University" at bounding box center [55, 110] width 111 height 14
click at [98, 111] on span at bounding box center [99, 110] width 4 height 8
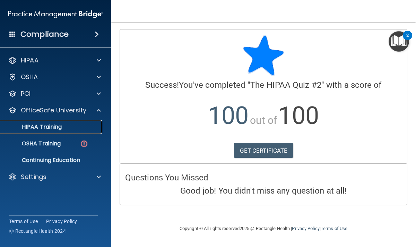
click at [86, 128] on div "HIPAA Training" at bounding box center [52, 126] width 95 height 7
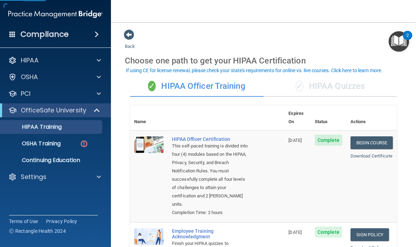
click at [333, 90] on div "✓ HIPAA Quizzes" at bounding box center [329, 86] width 133 height 21
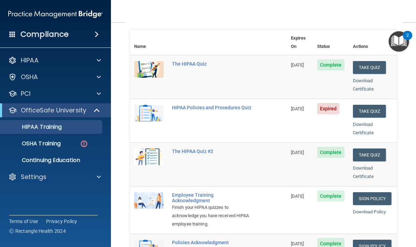
scroll to position [52, 0]
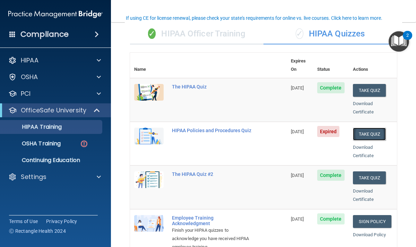
click at [378, 128] on button "Take Quiz" at bounding box center [369, 134] width 33 height 13
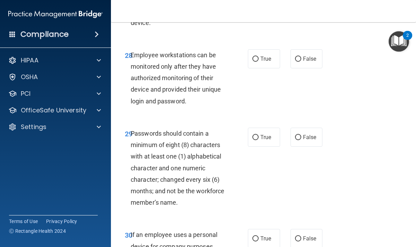
scroll to position [2380, 0]
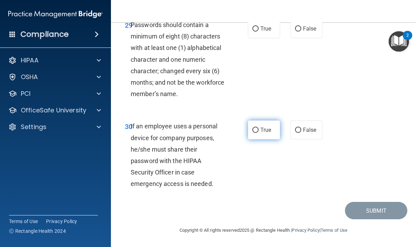
click at [255, 131] on input "True" at bounding box center [255, 130] width 6 height 5
radio input "true"
click at [261, 29] on span "True" at bounding box center [265, 28] width 11 height 7
click at [259, 29] on input "True" at bounding box center [255, 28] width 6 height 5
radio input "true"
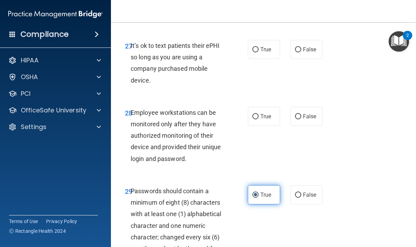
scroll to position [2210, 0]
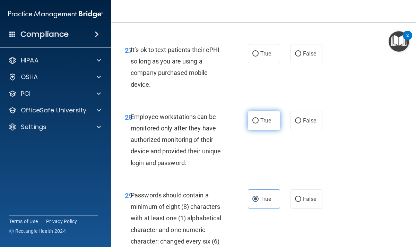
click at [257, 123] on input "True" at bounding box center [255, 120] width 6 height 5
radio input "true"
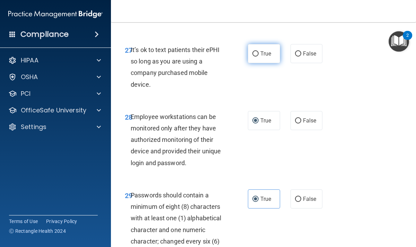
click at [261, 57] on span "True" at bounding box center [265, 53] width 11 height 7
click at [259, 57] on input "True" at bounding box center [255, 53] width 6 height 5
radio input "true"
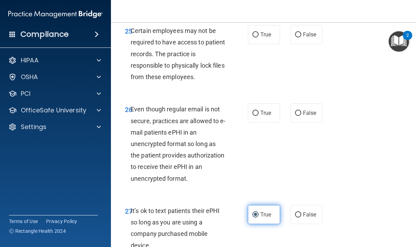
scroll to position [2048, 0]
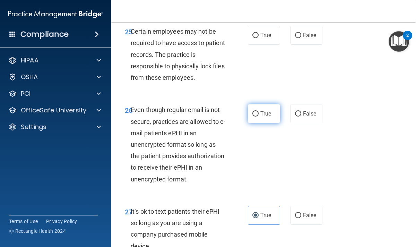
click at [258, 115] on input "True" at bounding box center [255, 113] width 6 height 5
radio input "true"
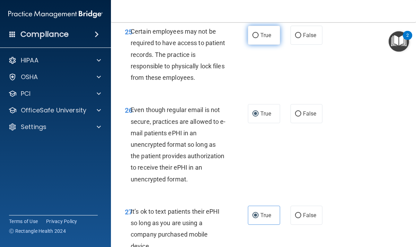
click at [265, 37] on span "True" at bounding box center [265, 35] width 11 height 7
click at [259, 37] on input "True" at bounding box center [255, 35] width 6 height 5
radio input "true"
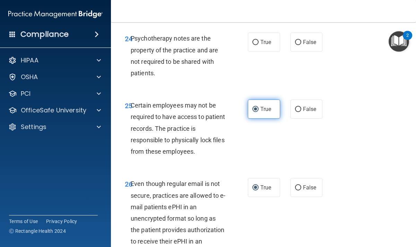
scroll to position [1973, 0]
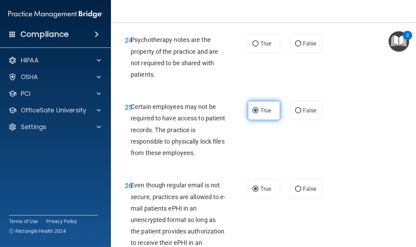
click at [265, 37] on label "True" at bounding box center [264, 43] width 32 height 19
click at [259, 41] on input "True" at bounding box center [255, 43] width 6 height 5
radio input "true"
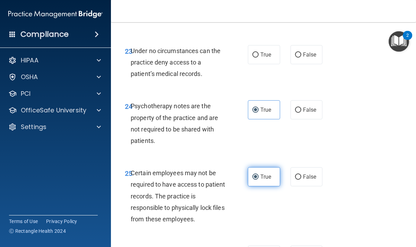
scroll to position [1902, 0]
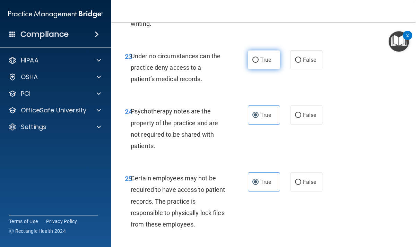
click at [264, 61] on span "True" at bounding box center [265, 60] width 11 height 7
click at [259, 61] on input "True" at bounding box center [255, 60] width 6 height 5
radio input "true"
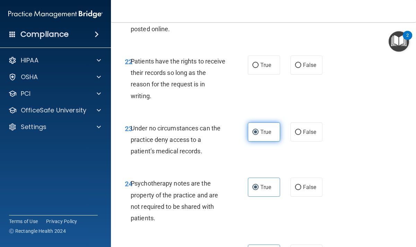
click at [264, 62] on span "True" at bounding box center [265, 65] width 11 height 7
click at [259, 63] on input "True" at bounding box center [255, 65] width 6 height 5
radio input "true"
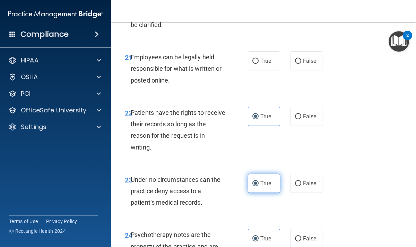
click at [264, 61] on span "True" at bounding box center [265, 61] width 11 height 7
click at [259, 61] on input "True" at bounding box center [255, 61] width 6 height 5
radio input "true"
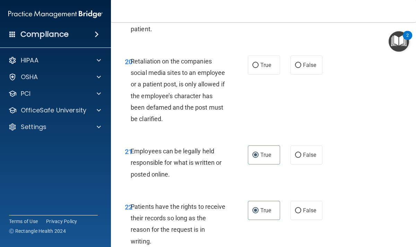
click at [264, 62] on span "True" at bounding box center [265, 65] width 11 height 7
click at [259, 63] on input "True" at bounding box center [255, 65] width 6 height 5
radio input "true"
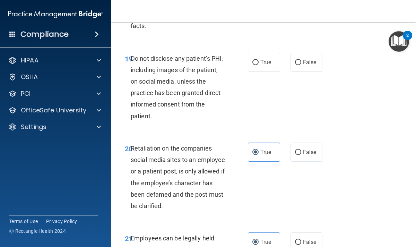
click at [264, 61] on span "True" at bounding box center [265, 62] width 11 height 7
click at [259, 61] on input "True" at bounding box center [255, 62] width 6 height 5
radio input "true"
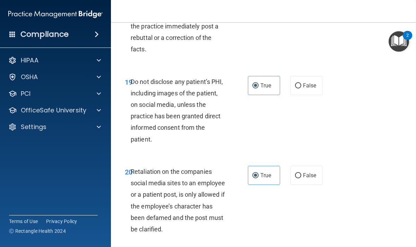
scroll to position [1529, 0]
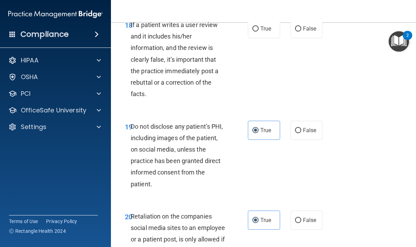
click at [261, 27] on span "True" at bounding box center [265, 28] width 11 height 7
click at [259, 27] on input "True" at bounding box center [255, 28] width 6 height 5
radio input "true"
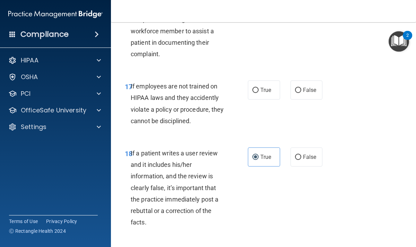
click at [259, 88] on label "True" at bounding box center [264, 89] width 32 height 19
click at [259, 88] on input "True" at bounding box center [255, 90] width 6 height 5
radio input "true"
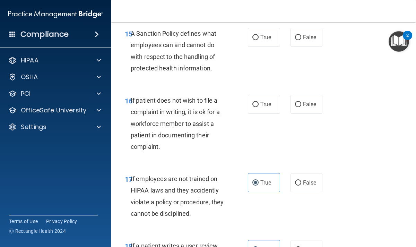
scroll to position [1307, 0]
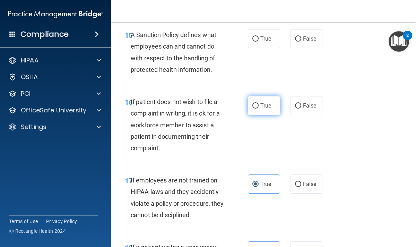
click at [255, 107] on input "True" at bounding box center [255, 105] width 6 height 5
radio input "true"
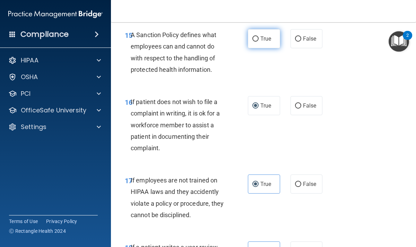
click at [260, 43] on label "True" at bounding box center [264, 38] width 32 height 19
click at [259, 42] on input "True" at bounding box center [255, 38] width 6 height 5
radio input "true"
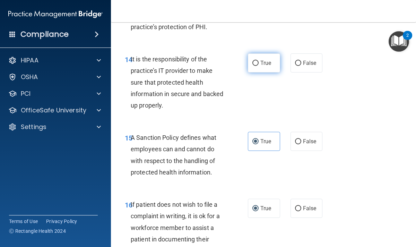
scroll to position [1200, 0]
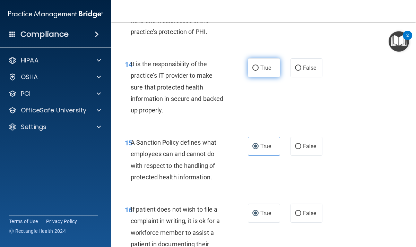
click at [260, 66] on label "True" at bounding box center [264, 67] width 32 height 19
click at [259, 66] on input "True" at bounding box center [255, 68] width 6 height 5
radio input "true"
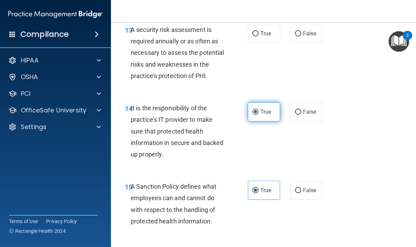
scroll to position [1129, 0]
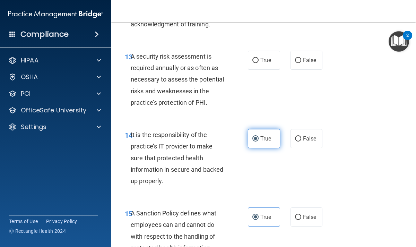
click at [260, 66] on label "True" at bounding box center [264, 60] width 32 height 19
click at [259, 63] on input "True" at bounding box center [255, 60] width 6 height 5
radio input "true"
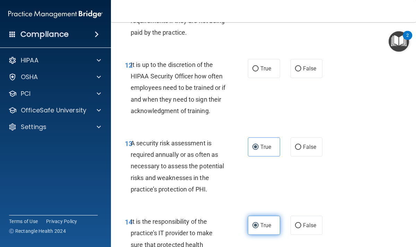
scroll to position [1042, 0]
click at [260, 66] on label "True" at bounding box center [264, 68] width 32 height 19
click at [259, 67] on input "True" at bounding box center [255, 69] width 6 height 5
radio input "true"
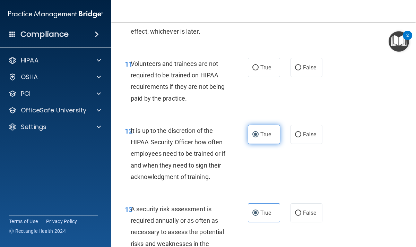
click at [260, 66] on label "True" at bounding box center [264, 67] width 32 height 19
click at [259, 66] on input "True" at bounding box center [255, 67] width 6 height 5
radio input "true"
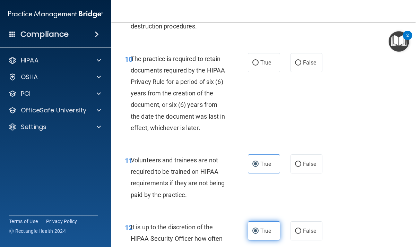
click at [260, 66] on label "True" at bounding box center [264, 62] width 32 height 19
click at [259, 66] on input "True" at bounding box center [255, 62] width 6 height 5
radio input "true"
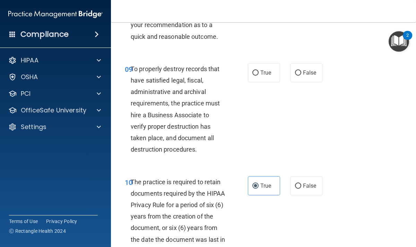
click at [260, 66] on label "True" at bounding box center [264, 72] width 32 height 19
click at [259, 70] on input "True" at bounding box center [255, 72] width 6 height 5
radio input "true"
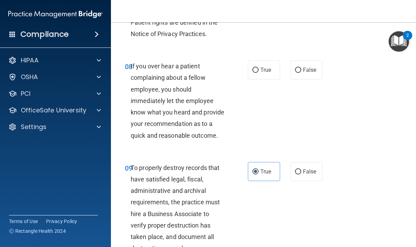
click at [260, 66] on label "True" at bounding box center [264, 69] width 32 height 19
click at [259, 68] on input "True" at bounding box center [255, 70] width 6 height 5
radio input "true"
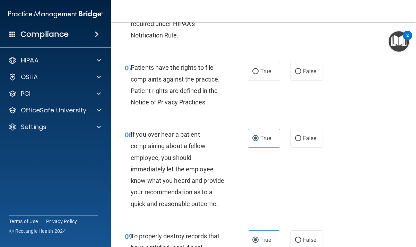
click at [260, 66] on label "True" at bounding box center [264, 71] width 32 height 19
click at [259, 69] on input "True" at bounding box center [255, 71] width 6 height 5
radio input "true"
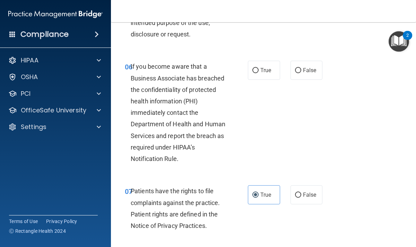
click at [260, 66] on label "True" at bounding box center [264, 70] width 32 height 19
click at [259, 68] on input "True" at bounding box center [255, 70] width 6 height 5
radio input "true"
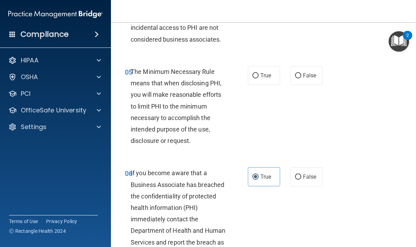
scroll to position [351, 0]
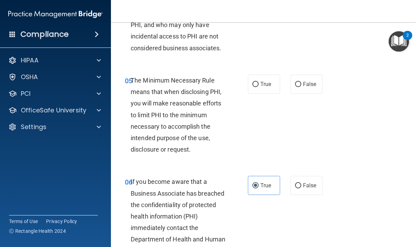
click at [287, 27] on div "04 Postal and courier services, janitors, electricians and other contractors th…" at bounding box center [264, 9] width 288 height 113
click at [258, 87] on input "True" at bounding box center [255, 84] width 6 height 5
radio input "true"
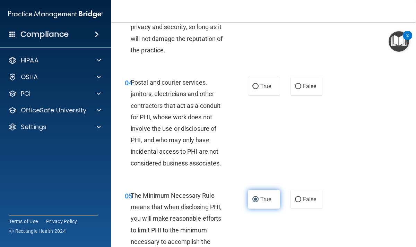
click at [258, 87] on input "True" at bounding box center [255, 86] width 6 height 5
radio input "true"
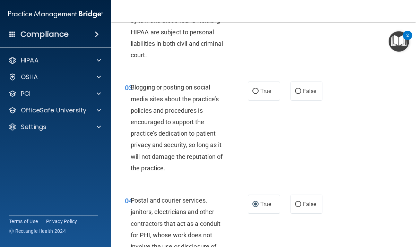
click at [258, 87] on label "True" at bounding box center [264, 90] width 32 height 19
click at [258, 89] on input "True" at bounding box center [255, 91] width 6 height 5
radio input "true"
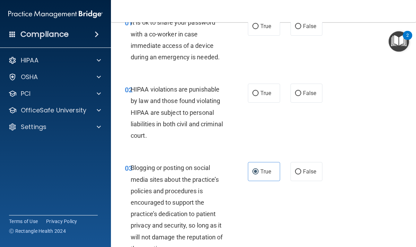
scroll to position [38, 0]
click at [258, 87] on label "True" at bounding box center [264, 93] width 32 height 19
click at [258, 91] on input "True" at bounding box center [255, 93] width 6 height 5
radio input "true"
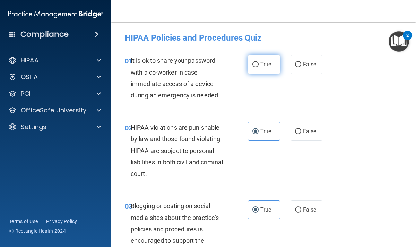
click at [259, 66] on label "True" at bounding box center [264, 64] width 32 height 19
click at [259, 66] on input "True" at bounding box center [255, 64] width 6 height 5
radio input "true"
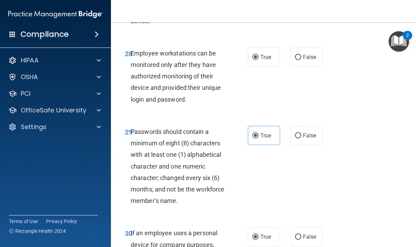
scroll to position [2380, 0]
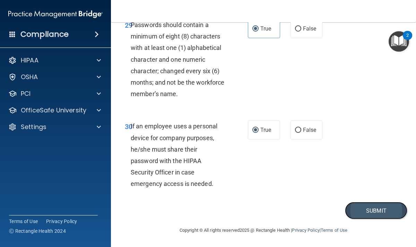
click at [370, 213] on button "Submit" at bounding box center [376, 211] width 62 height 18
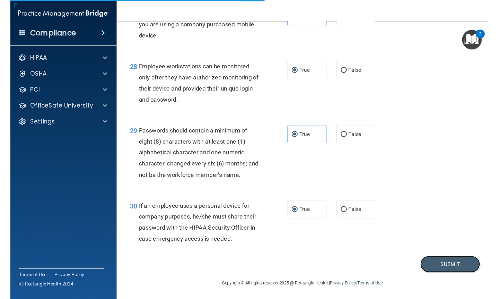
scroll to position [1867, 0]
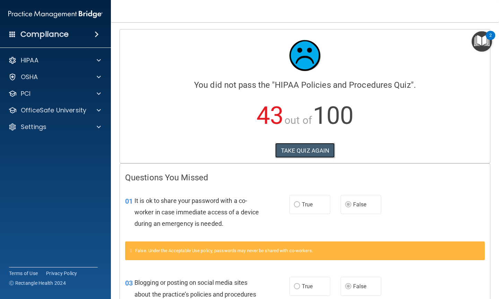
click at [301, 152] on button "TAKE QUIZ AGAIN" at bounding box center [305, 150] width 60 height 15
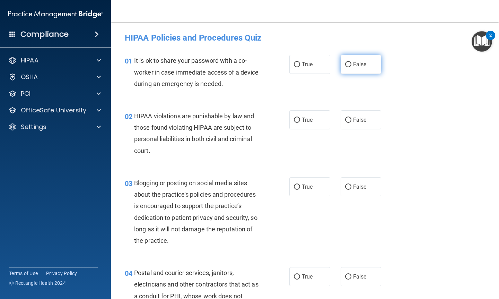
click at [348, 67] on label "False" at bounding box center [361, 64] width 41 height 19
click at [348, 67] on input "False" at bounding box center [348, 64] width 6 height 5
radio input "true"
click at [304, 119] on span "True" at bounding box center [307, 119] width 11 height 7
click at [300, 119] on input "True" at bounding box center [297, 120] width 6 height 5
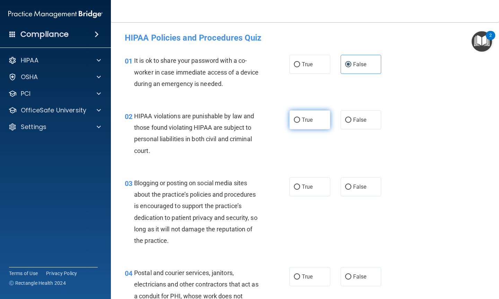
radio input "true"
click at [355, 188] on span "False" at bounding box center [360, 186] width 14 height 7
click at [351, 188] on input "False" at bounding box center [348, 186] width 6 height 5
radio input "true"
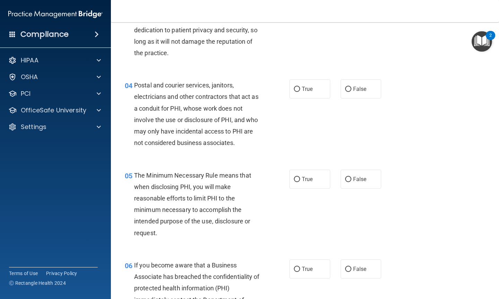
scroll to position [193, 0]
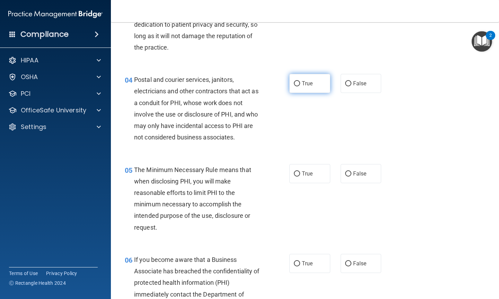
click at [304, 80] on span "True" at bounding box center [307, 83] width 11 height 7
click at [300, 81] on input "True" at bounding box center [297, 83] width 6 height 5
radio input "true"
click at [303, 184] on div "05 The Minimum Necessary Rule means that when disclosing PHI, you will make rea…" at bounding box center [305, 200] width 371 height 90
click at [304, 176] on span "True" at bounding box center [307, 173] width 11 height 7
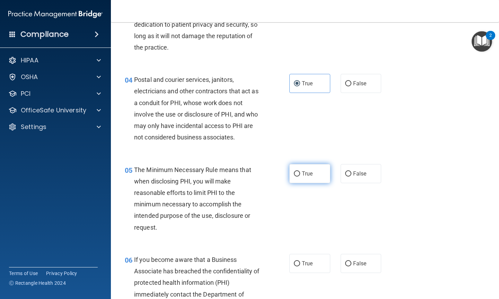
click at [300, 176] on input "True" at bounding box center [297, 173] width 6 height 5
radio input "true"
click at [351, 246] on input "False" at bounding box center [348, 263] width 6 height 5
radio input "true"
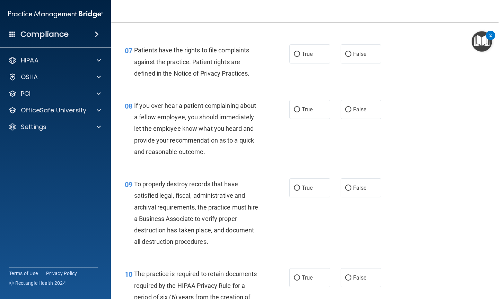
scroll to position [504, 0]
click at [299, 57] on input "True" at bounding box center [297, 53] width 6 height 5
radio input "true"
click at [354, 119] on div "08 If you over hear a patient complaining about a fellow employee, you should i…" at bounding box center [305, 130] width 371 height 78
click at [354, 110] on span "False" at bounding box center [360, 109] width 14 height 7
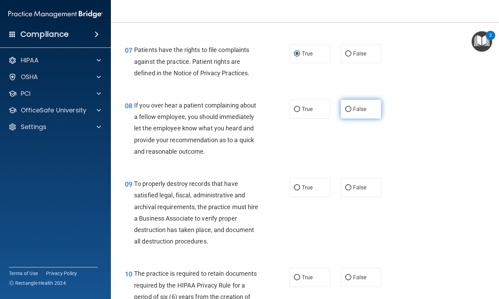
click at [351, 110] on input "False" at bounding box center [348, 109] width 6 height 5
radio input "true"
click at [359, 193] on label "False" at bounding box center [361, 187] width 41 height 19
click at [351, 190] on input "False" at bounding box center [348, 187] width 6 height 5
radio input "true"
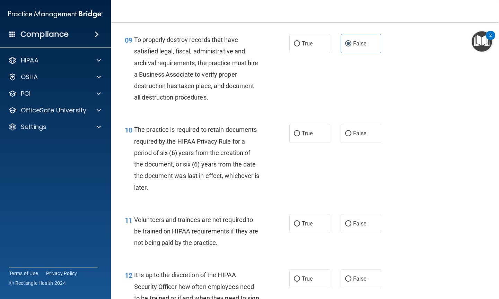
scroll to position [659, 0]
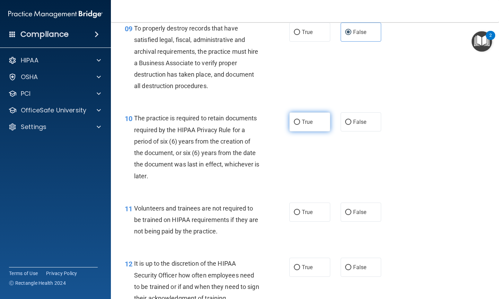
click at [310, 119] on span "True" at bounding box center [307, 122] width 11 height 7
click at [300, 120] on input "True" at bounding box center [297, 122] width 6 height 5
radio input "true"
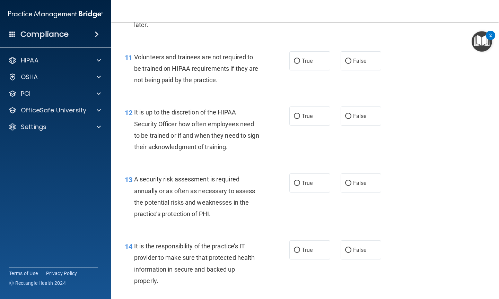
scroll to position [811, 0]
click at [353, 65] on label "False" at bounding box center [361, 60] width 41 height 19
click at [351, 63] on input "False" at bounding box center [348, 60] width 6 height 5
radio input "true"
click at [358, 118] on span "False" at bounding box center [360, 115] width 14 height 7
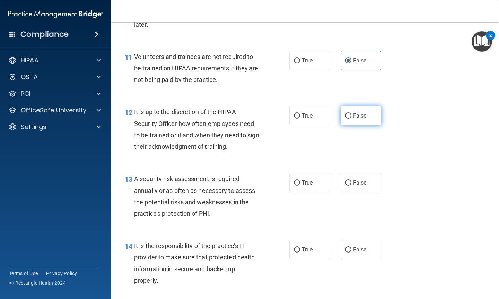
click at [351, 118] on input "False" at bounding box center [348, 115] width 6 height 5
radio input "true"
click at [303, 174] on label "True" at bounding box center [309, 182] width 41 height 19
click at [300, 180] on input "True" at bounding box center [297, 182] width 6 height 5
radio input "true"
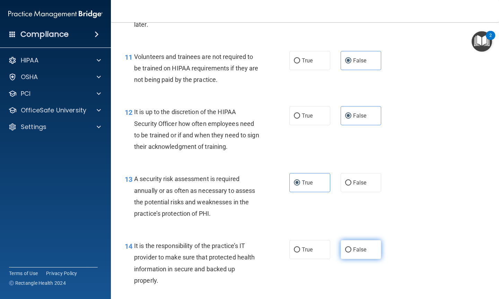
click at [360, 246] on label "False" at bounding box center [361, 249] width 41 height 19
click at [351, 246] on input "False" at bounding box center [348, 249] width 6 height 5
radio input "true"
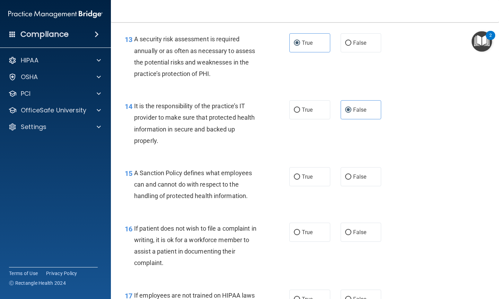
scroll to position [953, 0]
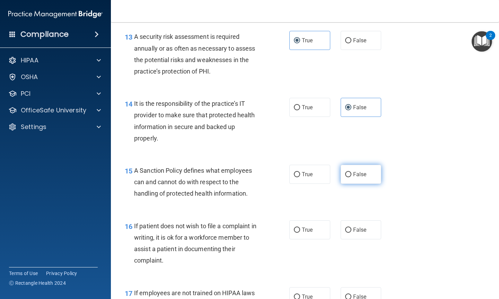
click at [358, 173] on span "False" at bounding box center [360, 174] width 14 height 7
click at [351, 173] on input "False" at bounding box center [348, 174] width 6 height 5
radio input "true"
click at [306, 232] on span "True" at bounding box center [307, 229] width 11 height 7
click at [300, 232] on input "True" at bounding box center [297, 229] width 6 height 5
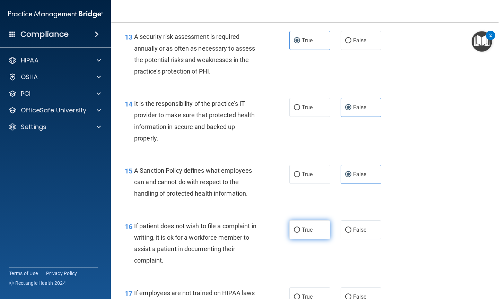
radio input "true"
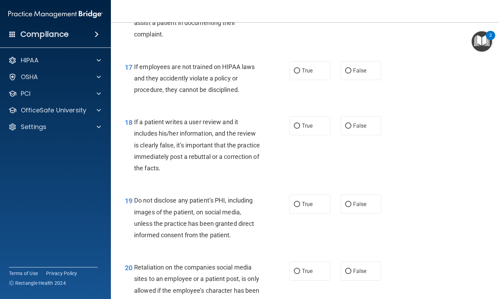
scroll to position [1178, 0]
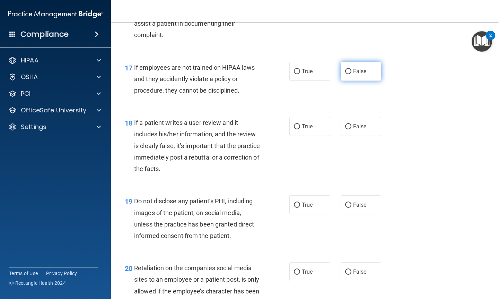
click at [354, 79] on label "False" at bounding box center [361, 71] width 41 height 19
click at [351, 74] on input "False" at bounding box center [348, 71] width 6 height 5
radio input "true"
click at [356, 124] on span "False" at bounding box center [360, 126] width 14 height 7
click at [351, 124] on input "False" at bounding box center [348, 126] width 6 height 5
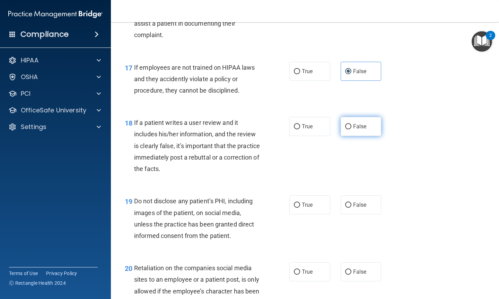
radio input "true"
click at [312, 206] on span "True" at bounding box center [307, 204] width 11 height 7
click at [300, 206] on input "True" at bounding box center [297, 204] width 6 height 5
radio input "true"
click at [352, 246] on label "False" at bounding box center [361, 271] width 41 height 19
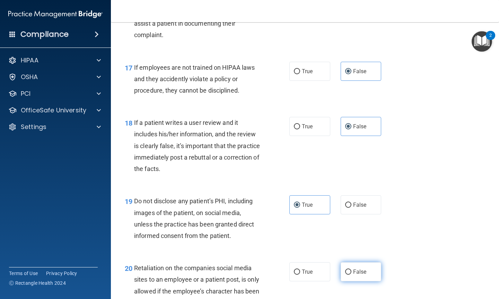
click at [351, 246] on input "False" at bounding box center [348, 271] width 6 height 5
radio input "true"
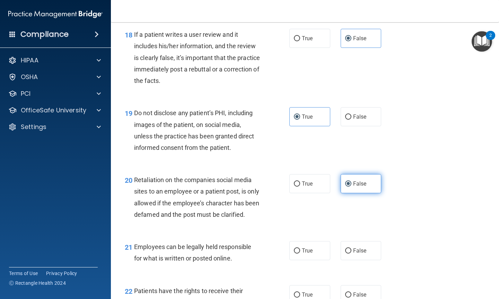
scroll to position [1282, 0]
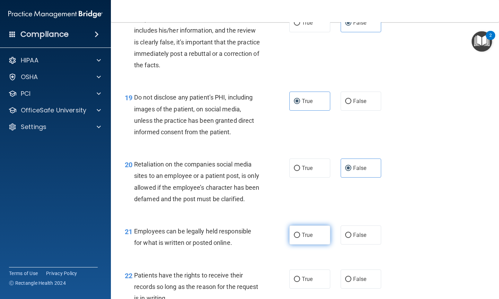
click at [311, 238] on span "True" at bounding box center [307, 235] width 11 height 7
click at [300, 238] on input "True" at bounding box center [297, 235] width 6 height 5
radio input "true"
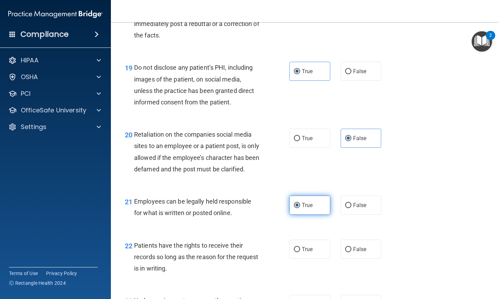
scroll to position [1329, 0]
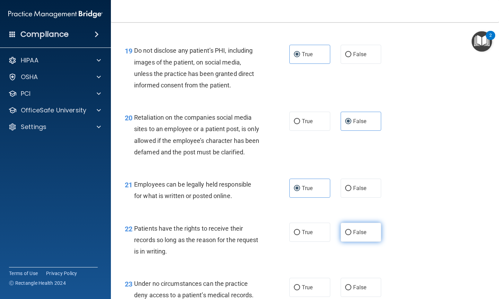
click at [356, 242] on label "False" at bounding box center [361, 232] width 41 height 19
click at [351, 235] on input "False" at bounding box center [348, 232] width 6 height 5
radio input "true"
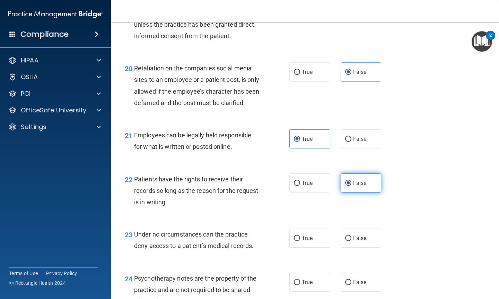
scroll to position [1381, 0]
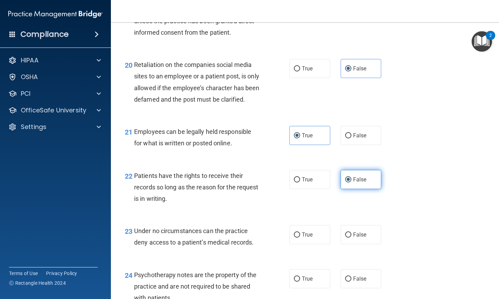
click at [356, 244] on label "False" at bounding box center [361, 234] width 41 height 19
click at [351, 237] on input "False" at bounding box center [348, 234] width 6 height 5
radio input "true"
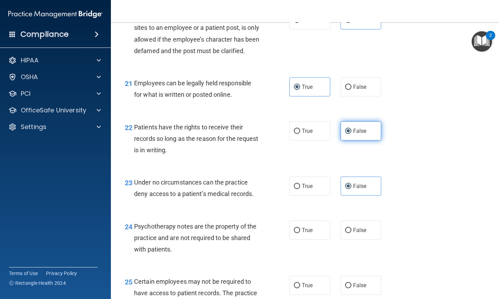
scroll to position [1435, 0]
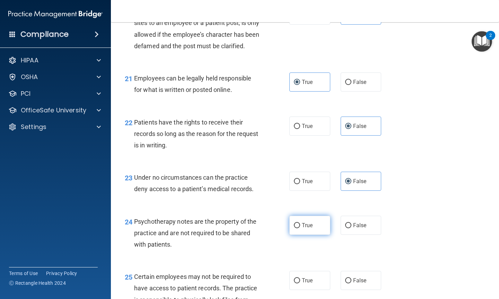
click at [309, 228] on span "True" at bounding box center [307, 225] width 11 height 7
click at [300, 228] on input "True" at bounding box center [297, 225] width 6 height 5
radio input "true"
click at [310, 246] on label "True" at bounding box center [309, 280] width 41 height 19
click at [300, 246] on input "True" at bounding box center [297, 280] width 6 height 5
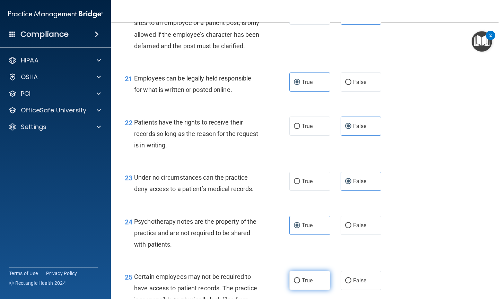
radio input "true"
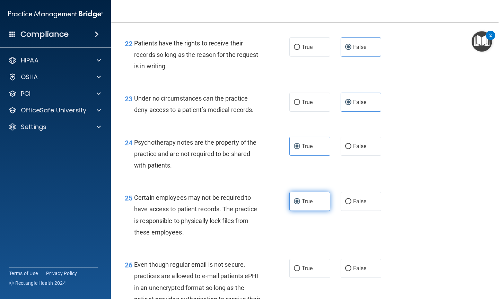
scroll to position [1515, 0]
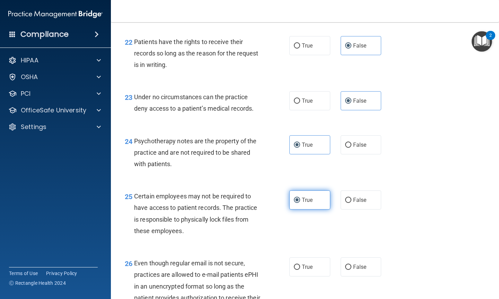
click at [310, 246] on label "True" at bounding box center [309, 266] width 41 height 19
click at [300, 246] on input "True" at bounding box center [297, 266] width 6 height 5
radio input "true"
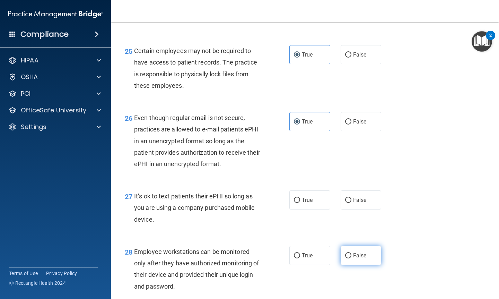
scroll to position [1666, 0]
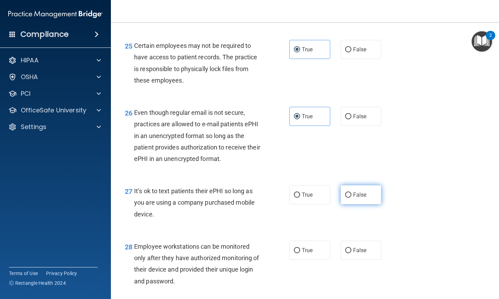
click at [360, 204] on label "False" at bounding box center [361, 194] width 41 height 19
click at [351, 198] on input "False" at bounding box center [348, 194] width 6 height 5
radio input "true"
click at [358, 246] on label "False" at bounding box center [361, 250] width 41 height 19
click at [351, 246] on input "False" at bounding box center [348, 250] width 6 height 5
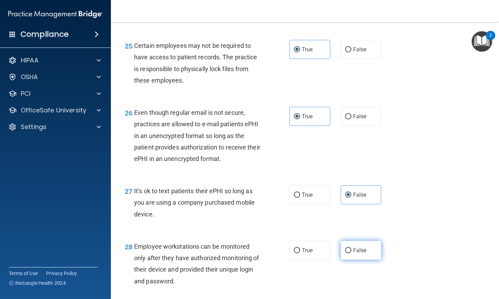
radio input "true"
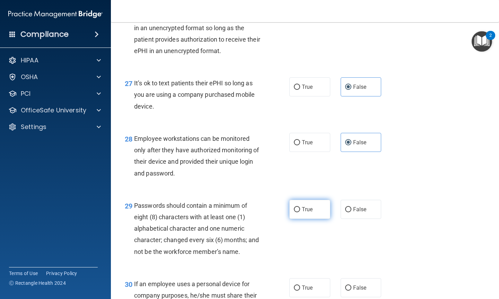
click at [320, 219] on label "True" at bounding box center [309, 209] width 41 height 19
click at [300, 212] on input "True" at bounding box center [297, 209] width 6 height 5
radio input "true"
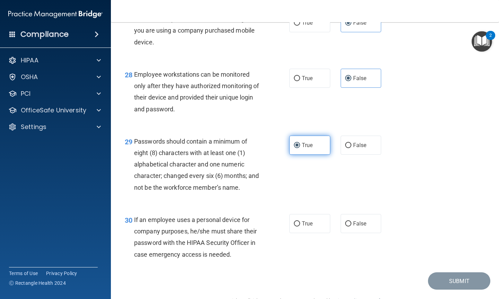
scroll to position [1861, 0]
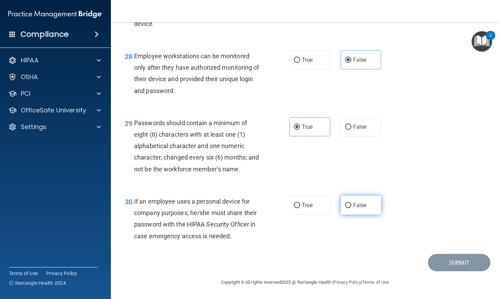
click at [348, 205] on label "False" at bounding box center [361, 205] width 41 height 19
click at [348, 205] on input "False" at bounding box center [348, 205] width 6 height 5
radio input "true"
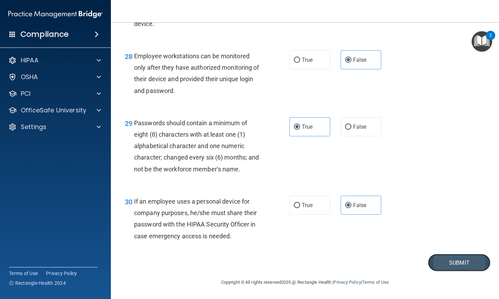
click at [416, 246] on button "Submit" at bounding box center [459, 263] width 62 height 18
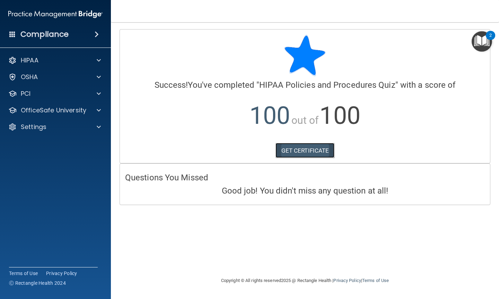
click at [327, 153] on link "GET CERTIFICATE" at bounding box center [305, 150] width 59 height 15
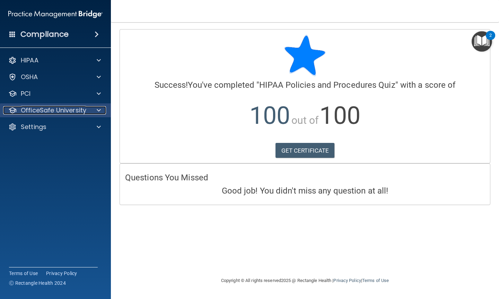
click at [98, 110] on span at bounding box center [99, 110] width 4 height 8
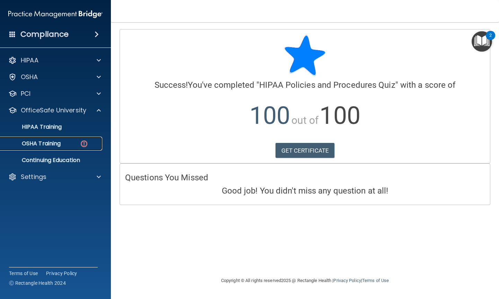
click at [67, 142] on div "OSHA Training" at bounding box center [52, 143] width 95 height 7
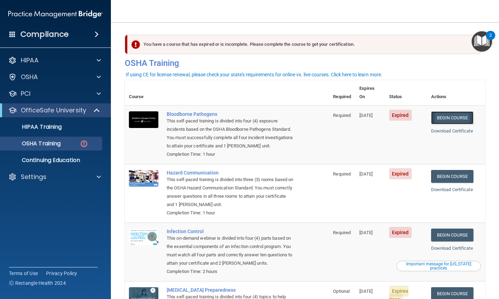
click at [416, 112] on link "Begin Course" at bounding box center [452, 117] width 42 height 13
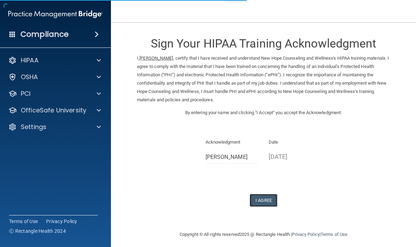
click at [266, 199] on button "I Agree" at bounding box center [264, 200] width 28 height 13
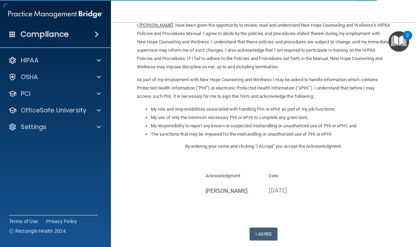
scroll to position [71, 0]
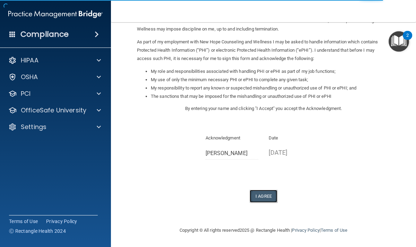
click at [268, 197] on button "I Agree" at bounding box center [264, 196] width 28 height 13
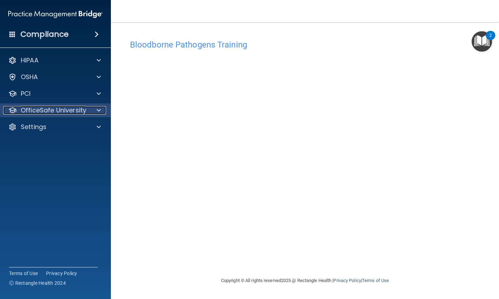
click at [80, 110] on p "OfficeSafe University" at bounding box center [54, 110] width 66 height 8
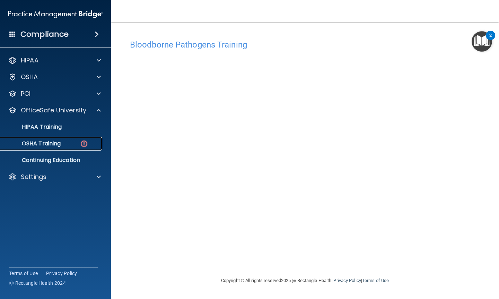
click at [66, 141] on div "OSHA Training" at bounding box center [52, 143] width 95 height 7
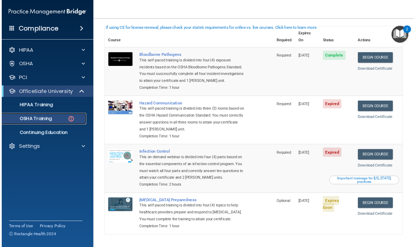
scroll to position [40, 0]
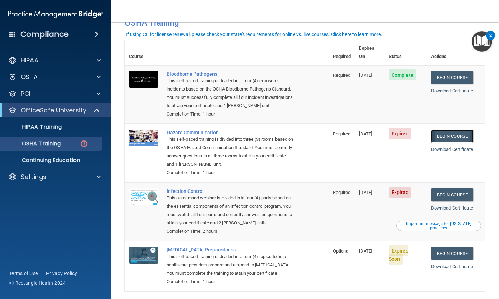
click at [464, 130] on link "Begin Course" at bounding box center [452, 136] width 42 height 13
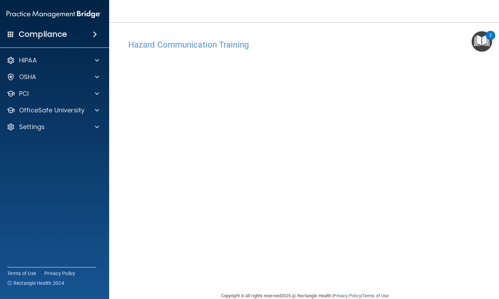
scroll to position [14, 0]
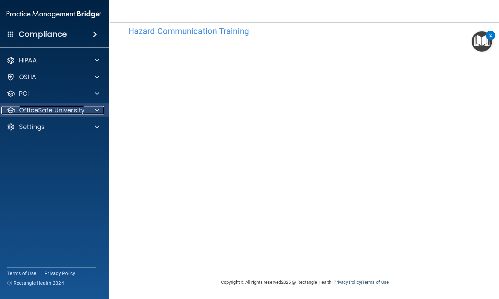
click at [97, 112] on span at bounding box center [97, 110] width 4 height 8
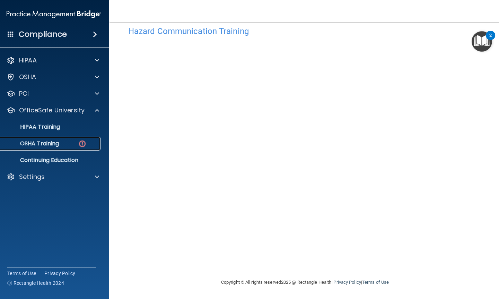
click at [61, 141] on div "OSHA Training" at bounding box center [50, 143] width 95 height 7
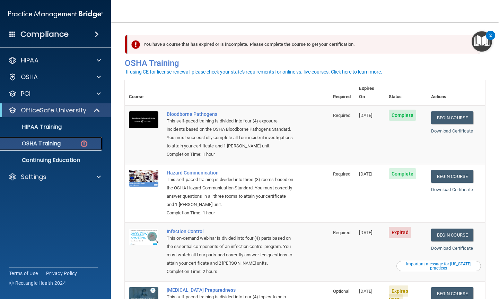
scroll to position [60, 0]
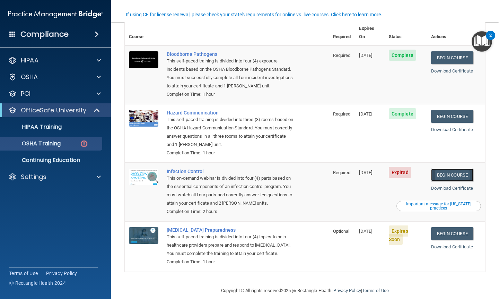
click at [458, 168] on link "Begin Course" at bounding box center [452, 174] width 42 height 13
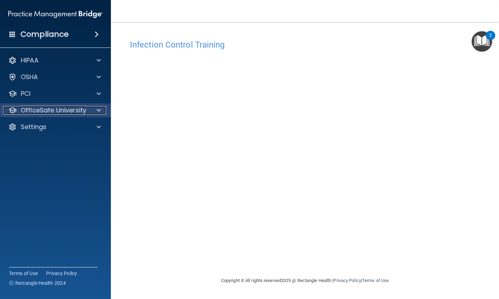
click at [53, 112] on p "OfficeSafe University" at bounding box center [54, 110] width 66 height 8
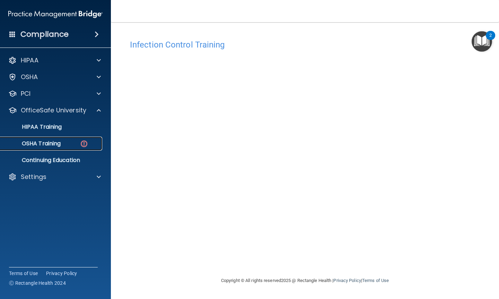
click at [52, 146] on p "OSHA Training" at bounding box center [33, 143] width 56 height 7
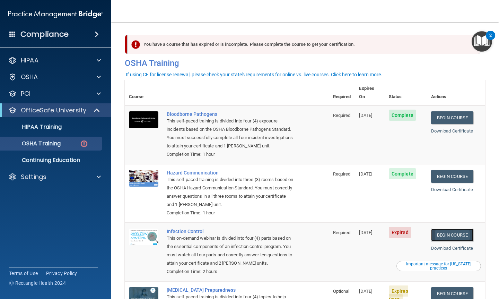
click at [454, 231] on link "Begin Course" at bounding box center [452, 234] width 42 height 13
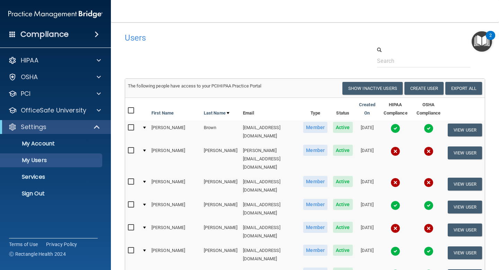
select select "20"
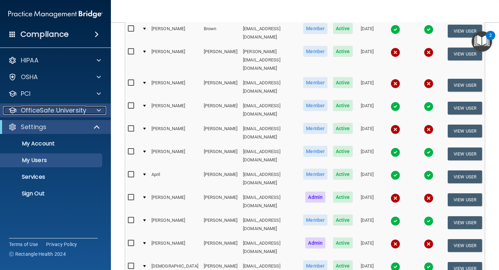
click at [98, 111] on span at bounding box center [99, 110] width 4 height 8
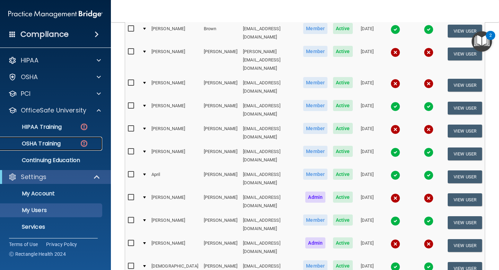
click at [69, 140] on div "OSHA Training" at bounding box center [52, 143] width 95 height 7
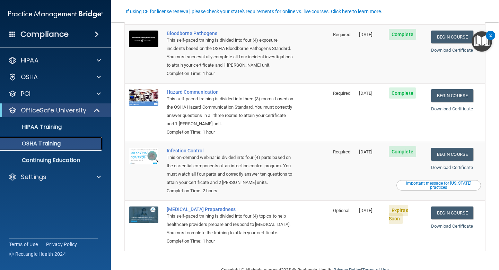
scroll to position [70, 0]
